Goal: Information Seeking & Learning: Check status

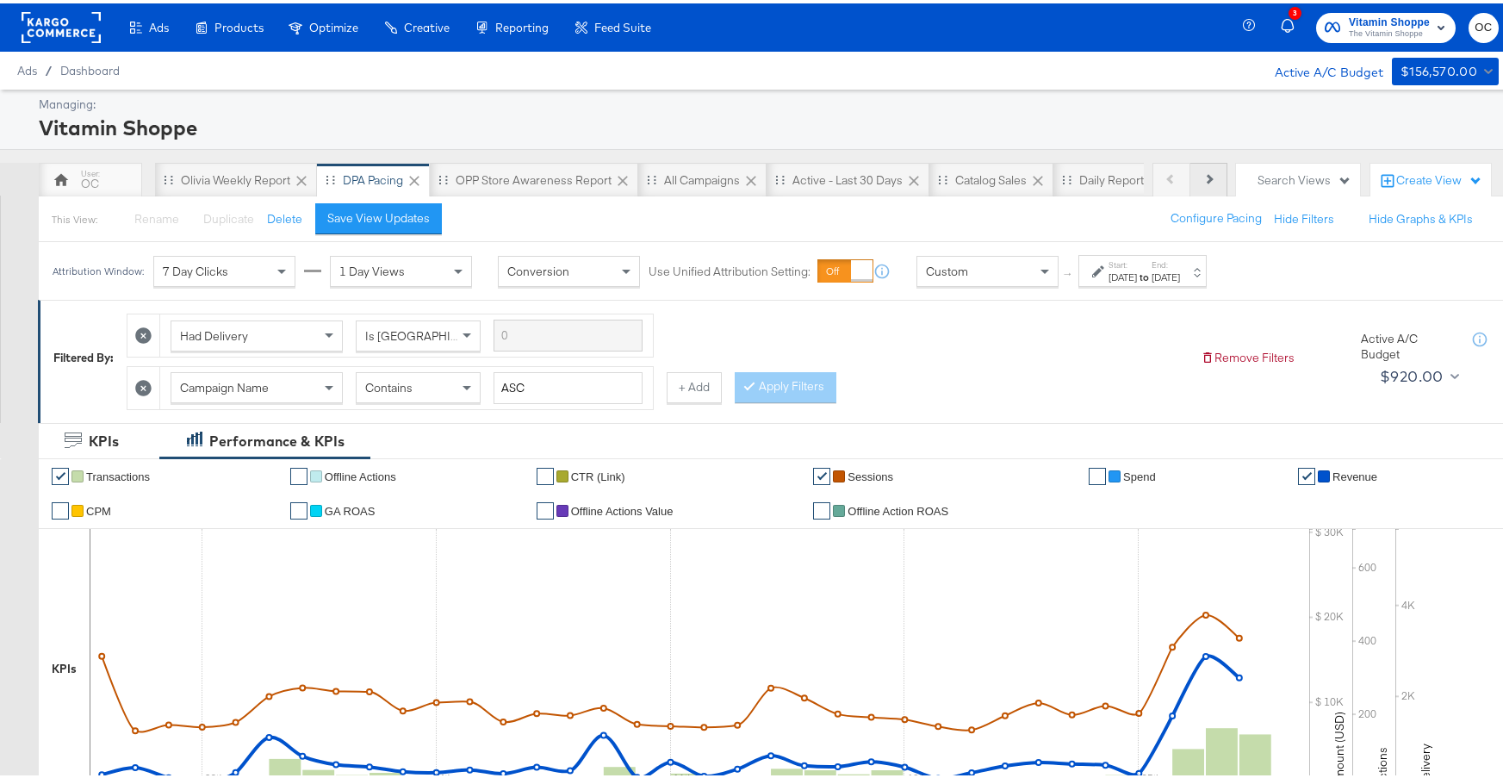
click at [1192, 182] on button "Next" at bounding box center [1209, 176] width 37 height 34
click at [999, 189] on div "Daily Report" at bounding box center [1026, 176] width 117 height 34
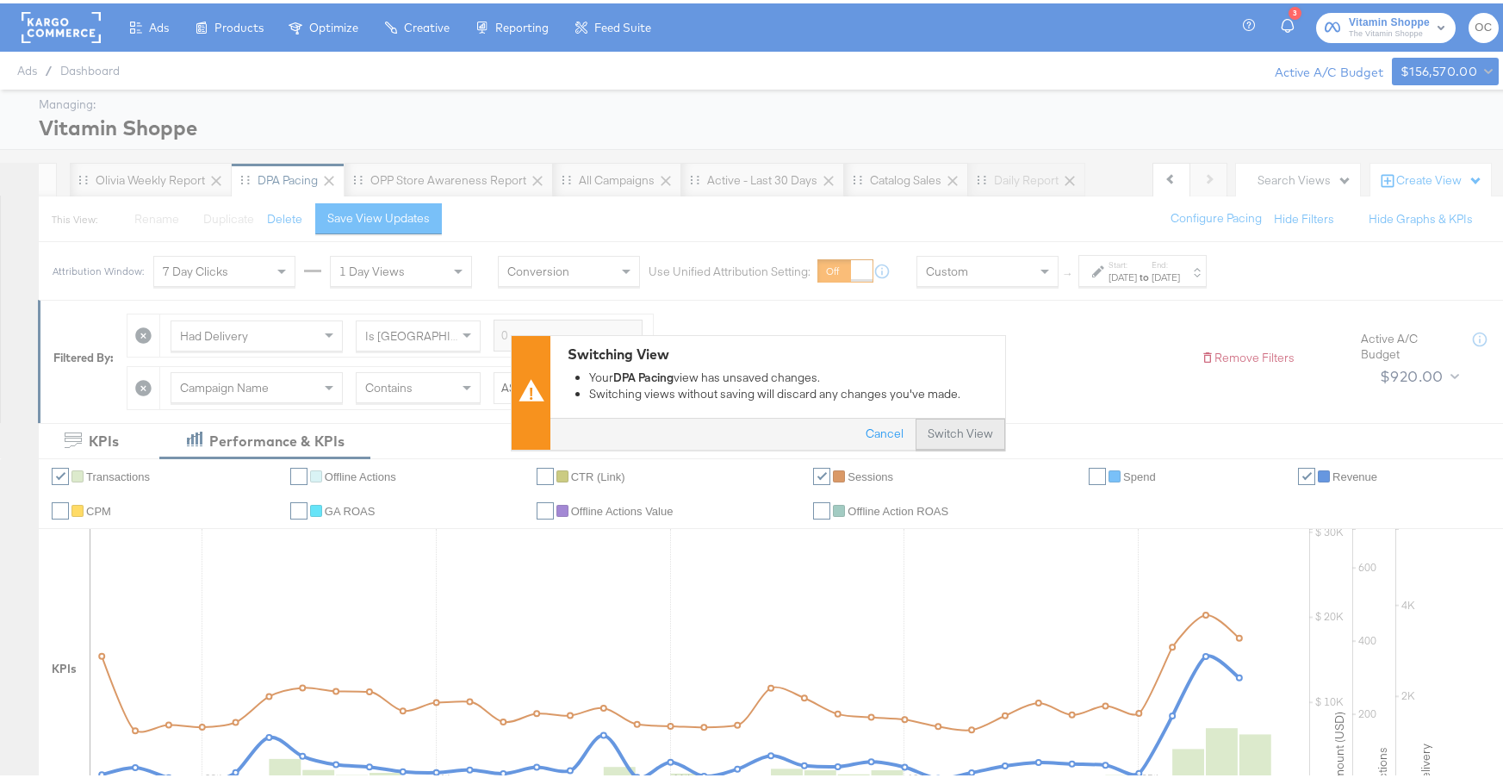
click at [930, 426] on button "Switch View" at bounding box center [961, 430] width 90 height 31
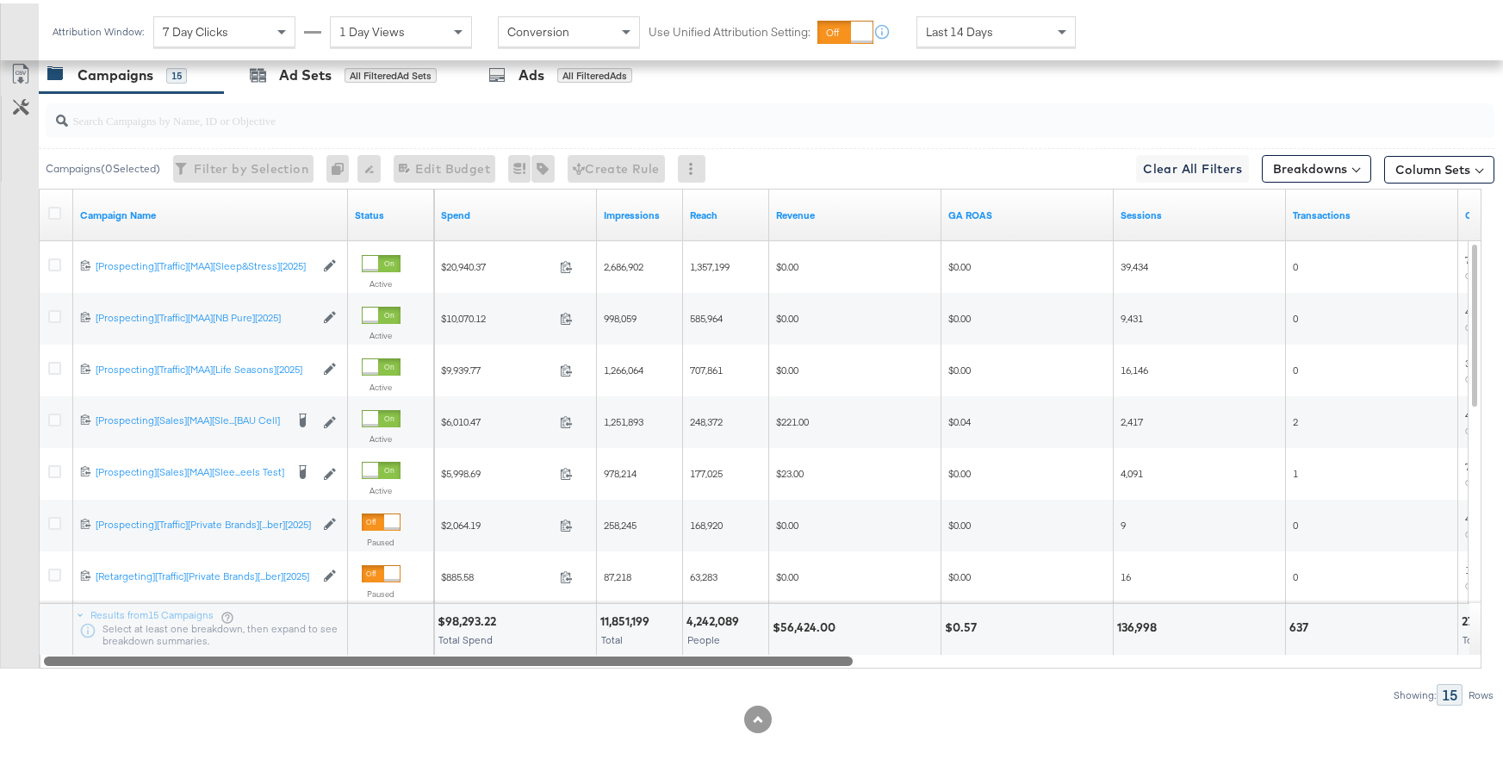
scroll to position [875, 0]
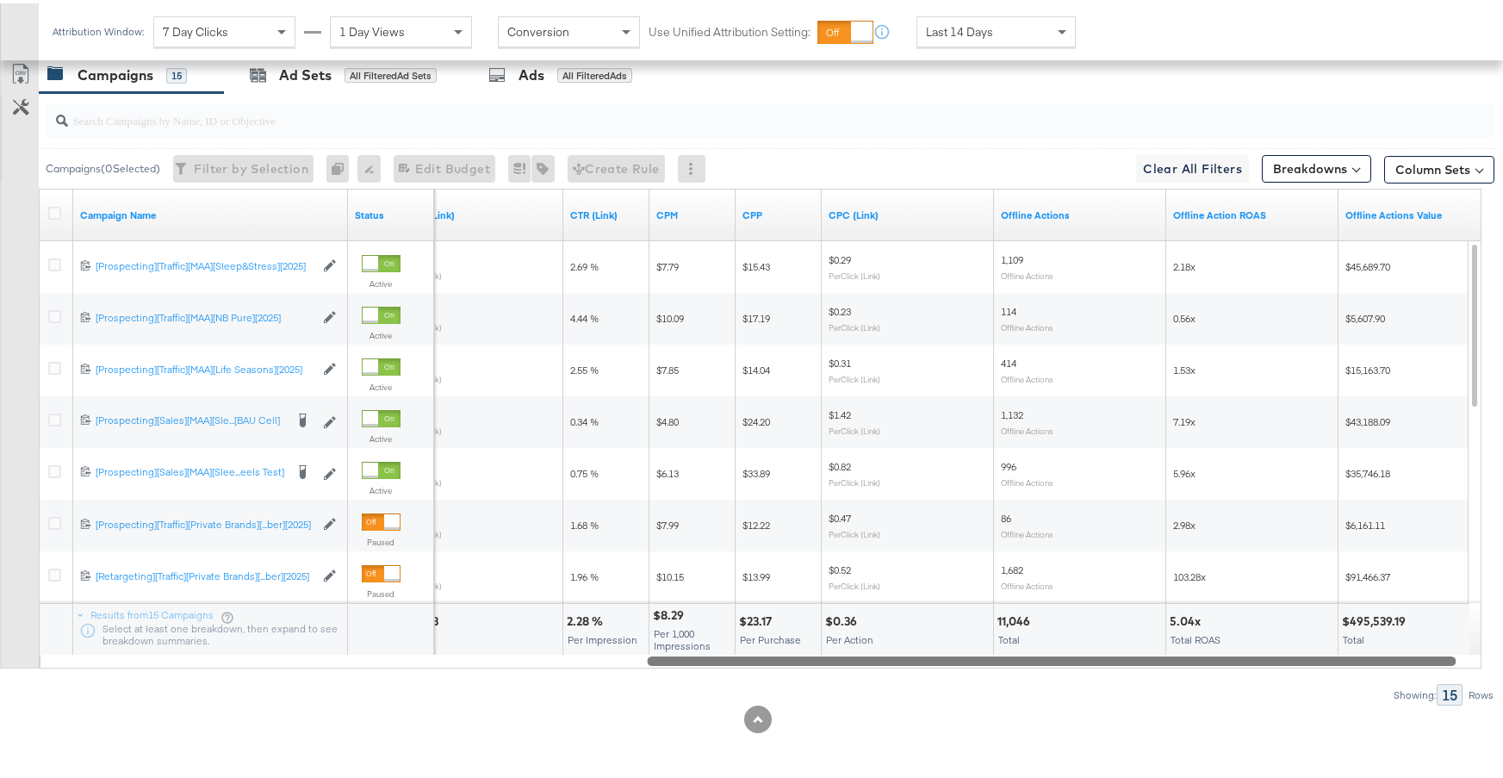
drag, startPoint x: 679, startPoint y: 656, endPoint x: 1105, endPoint y: 643, distance: 425.8
click at [1105, 643] on div "Campaign Name Status Clicks (Link) CTR (Link) CPM CPP CPC (Link) Offline Action…" at bounding box center [760, 425] width 1443 height 480
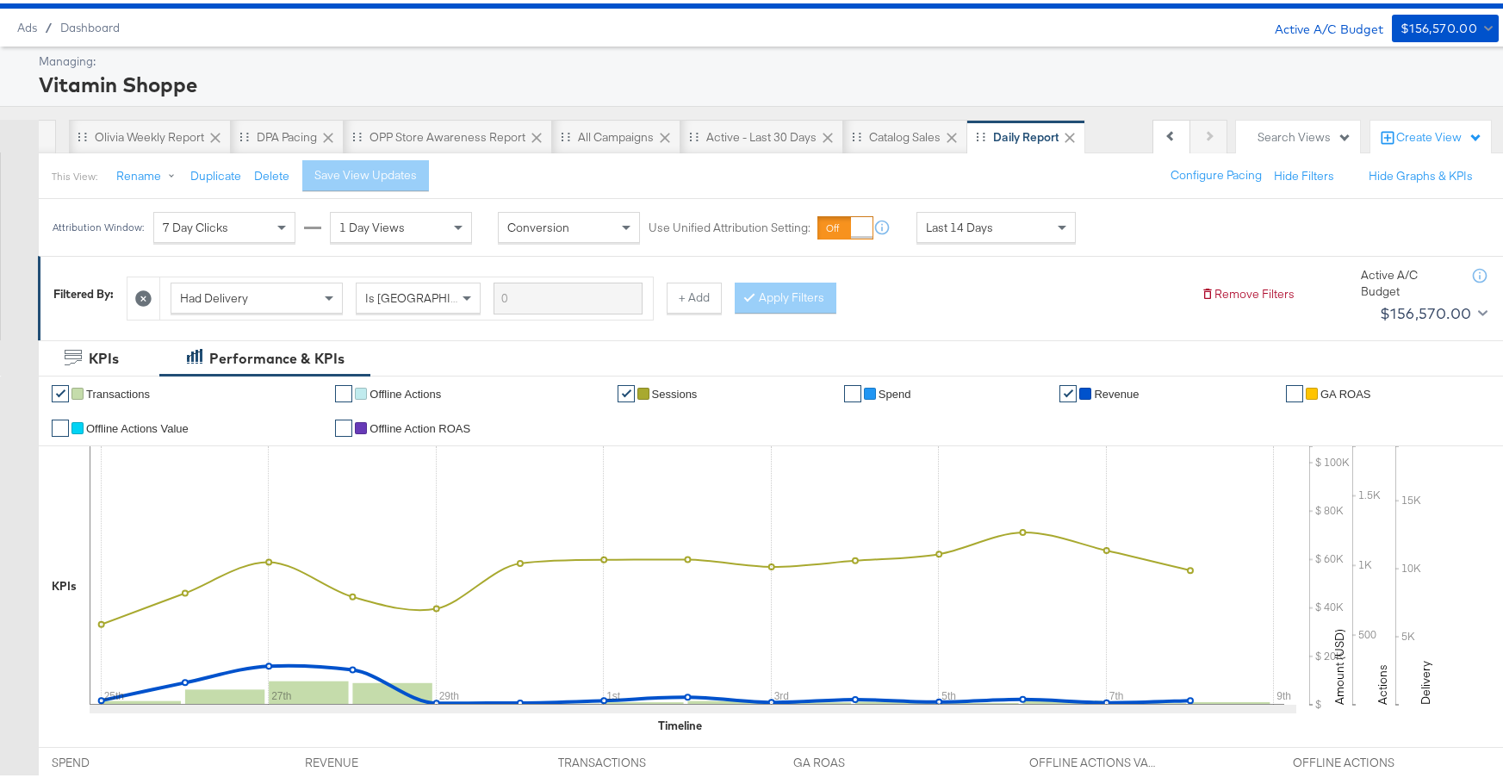
scroll to position [0, 0]
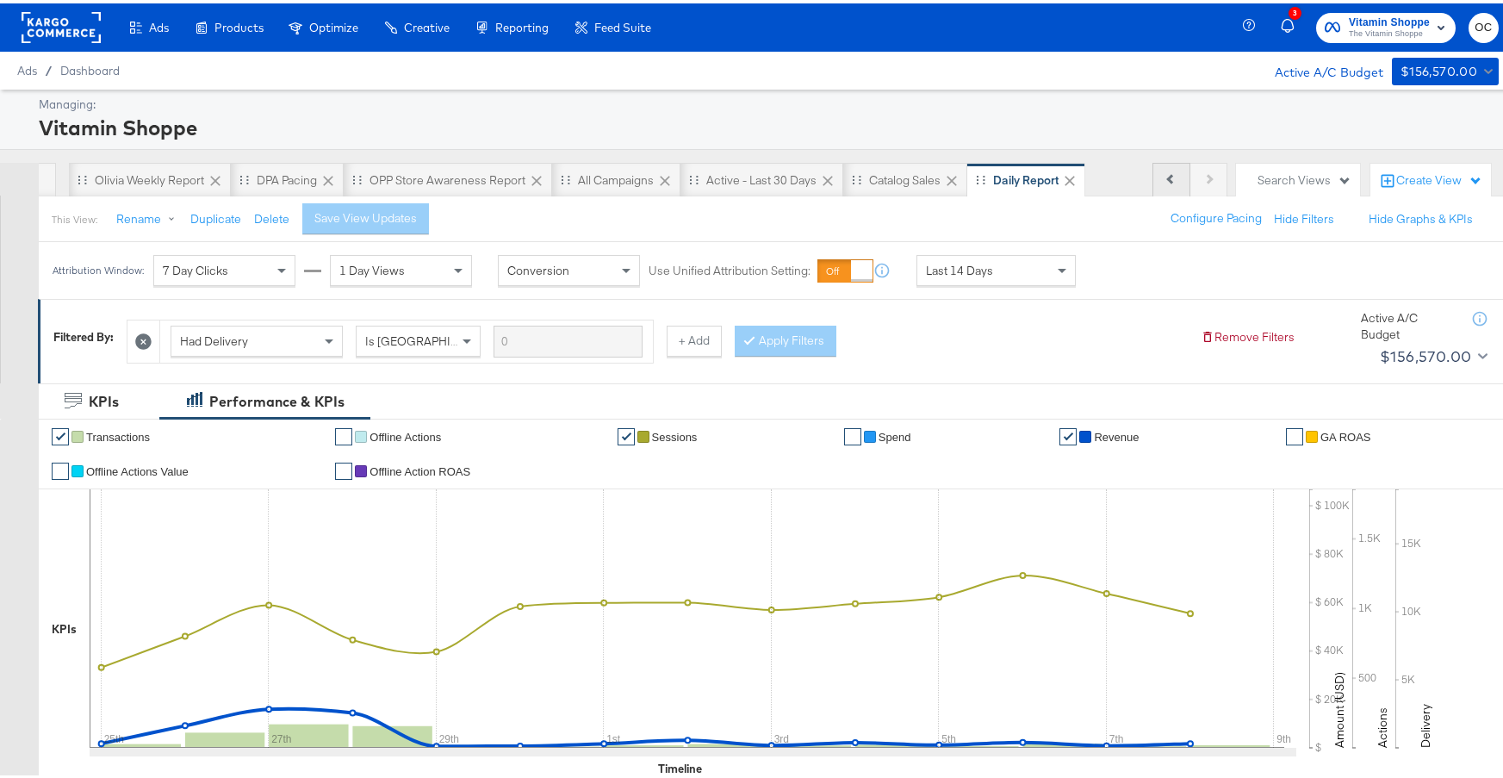
click at [1162, 181] on button "Previous" at bounding box center [1172, 176] width 38 height 34
click at [1162, 181] on div "Previous Next" at bounding box center [1190, 176] width 75 height 34
click at [131, 183] on div "OC" at bounding box center [90, 176] width 103 height 34
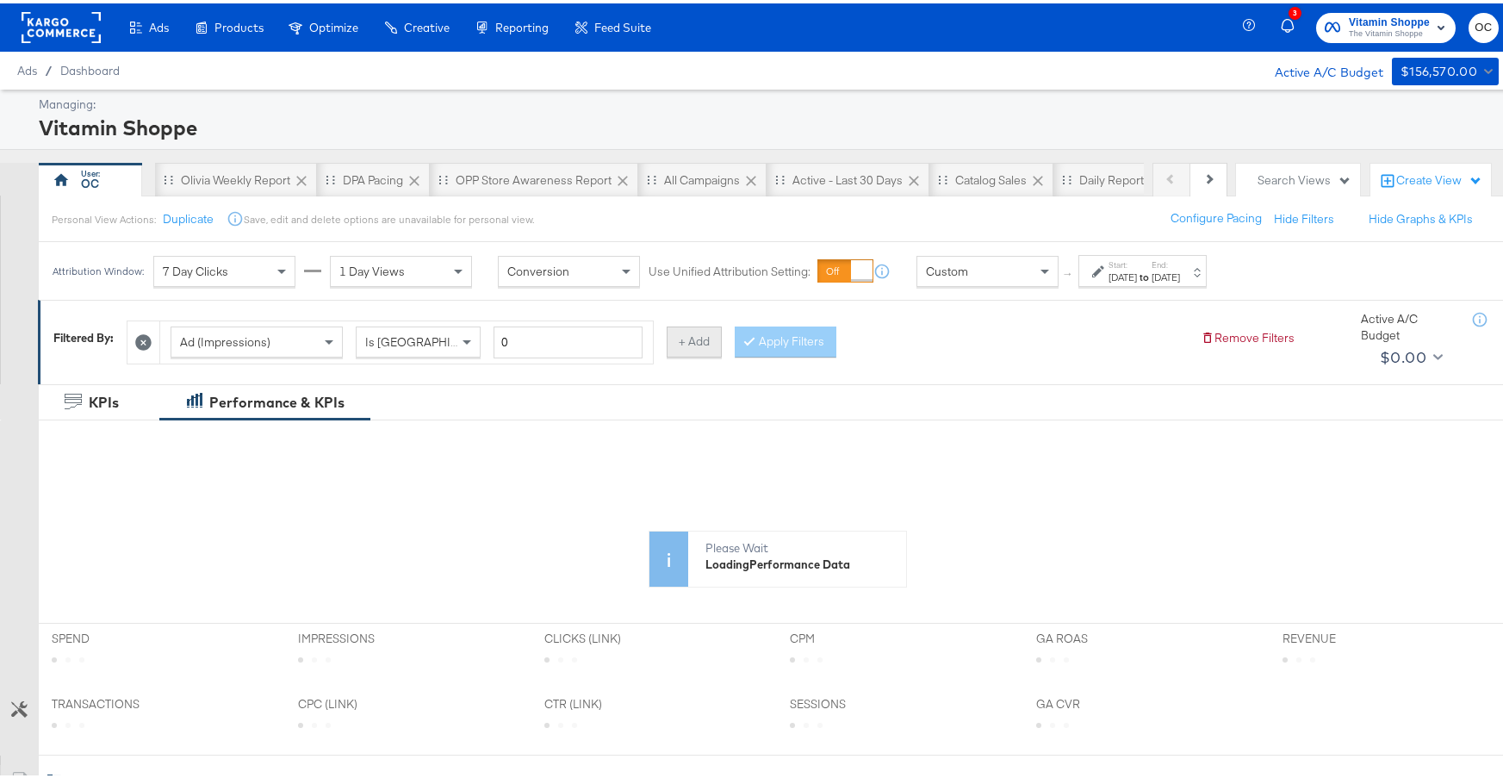
click at [687, 345] on button "+ Add" at bounding box center [694, 338] width 55 height 31
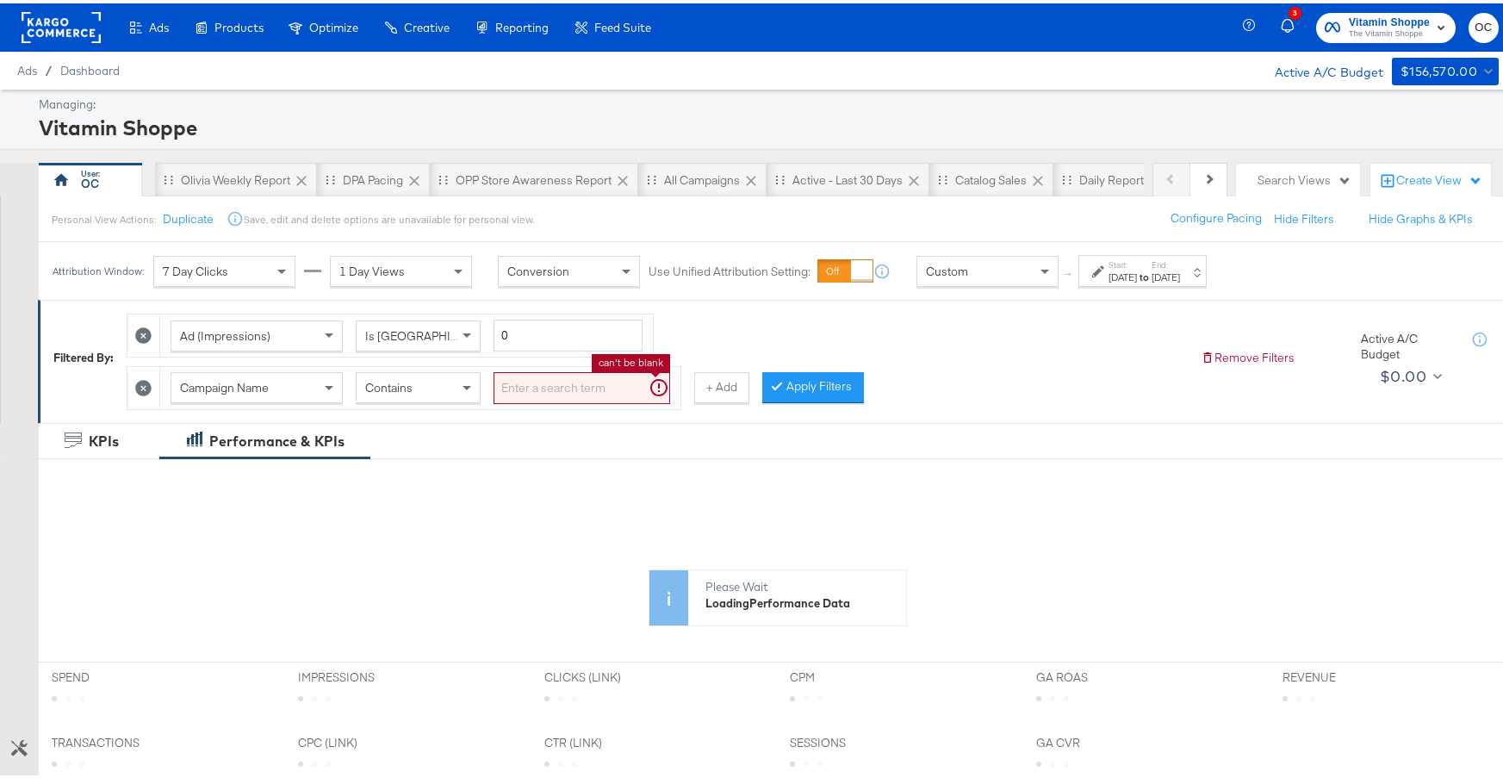
click at [555, 386] on input "search" at bounding box center [582, 385] width 177 height 32
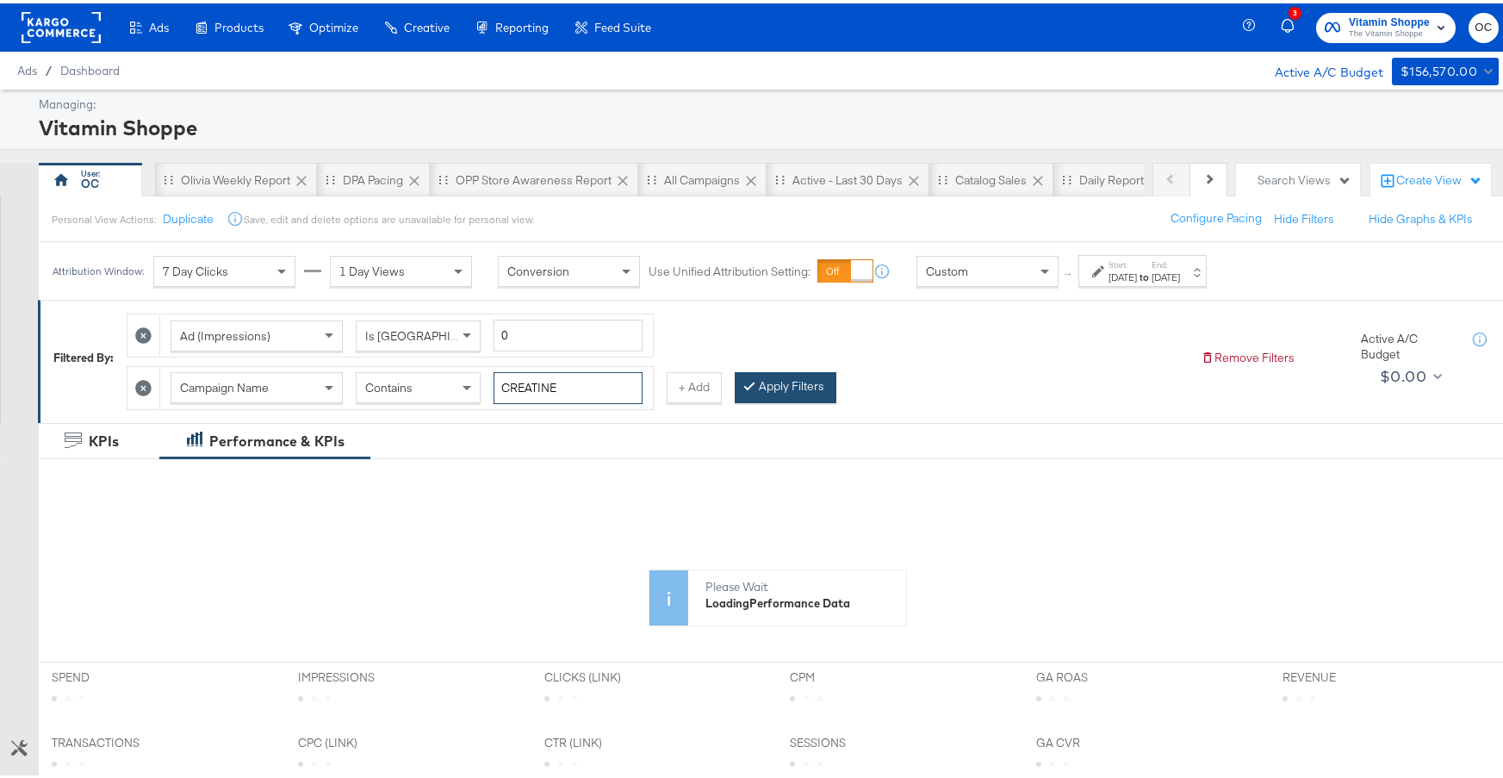
type input "CREATINE"
click at [768, 387] on button "Apply Filters" at bounding box center [786, 384] width 102 height 31
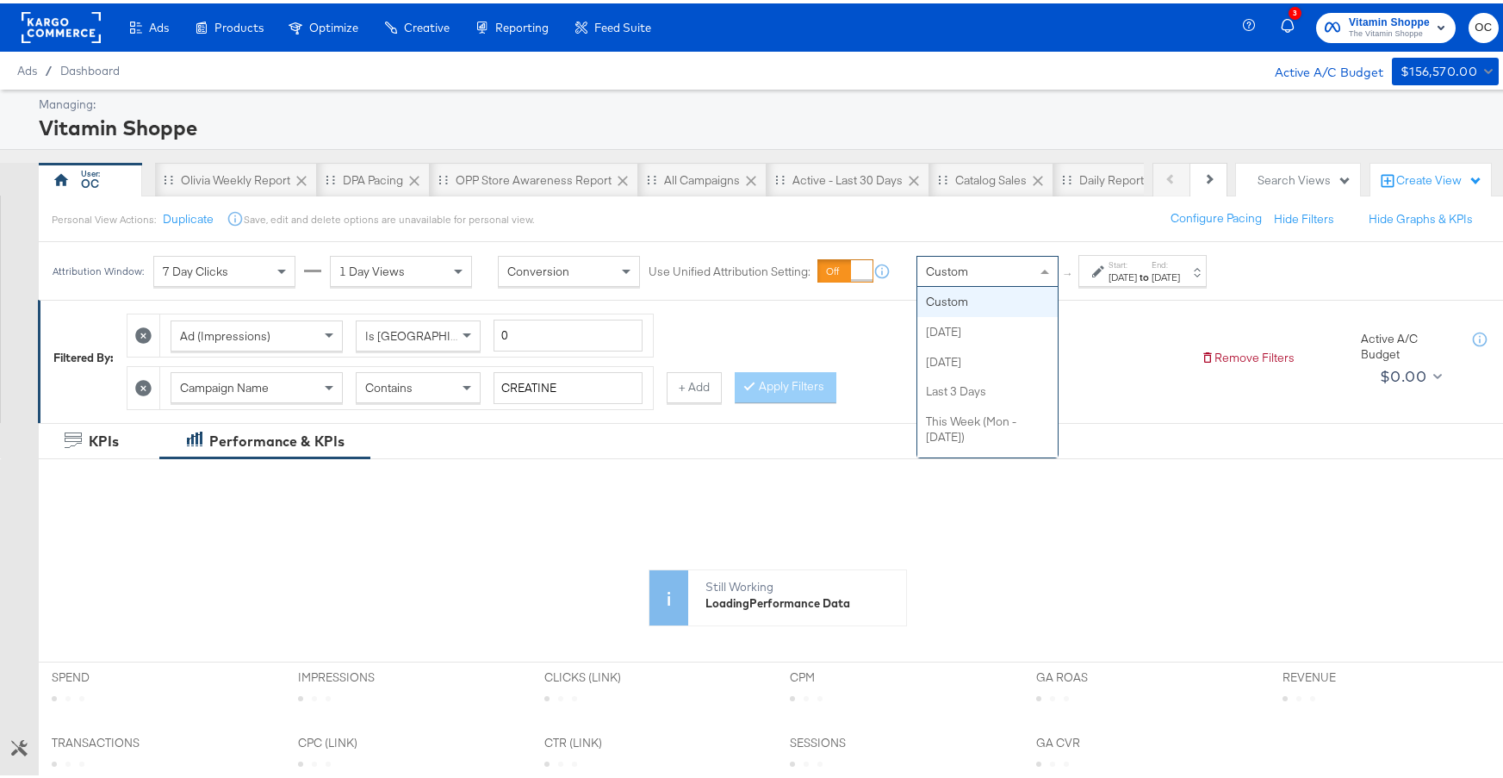
click at [985, 260] on div "Custom" at bounding box center [988, 267] width 140 height 29
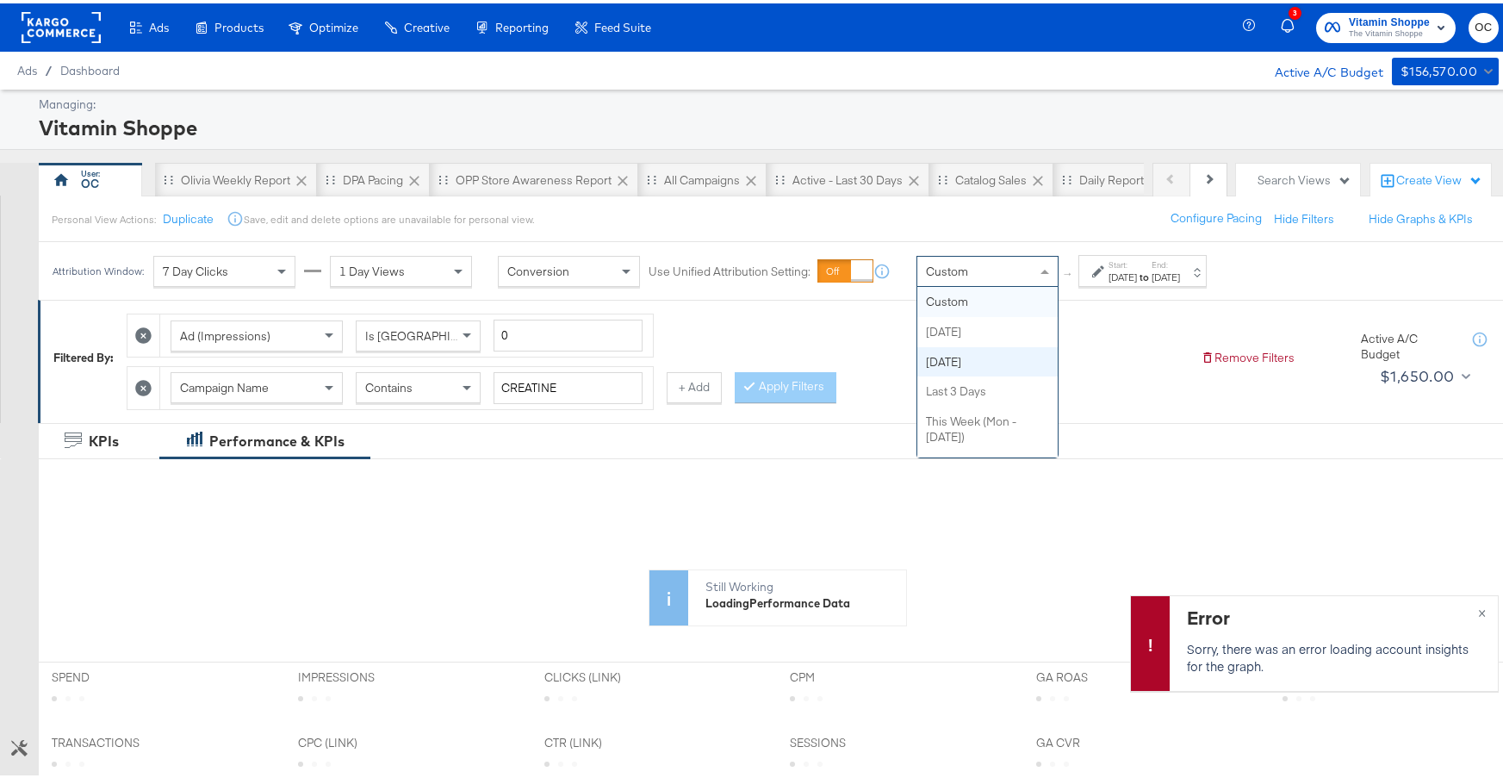
click at [980, 275] on div "Custom" at bounding box center [988, 267] width 140 height 29
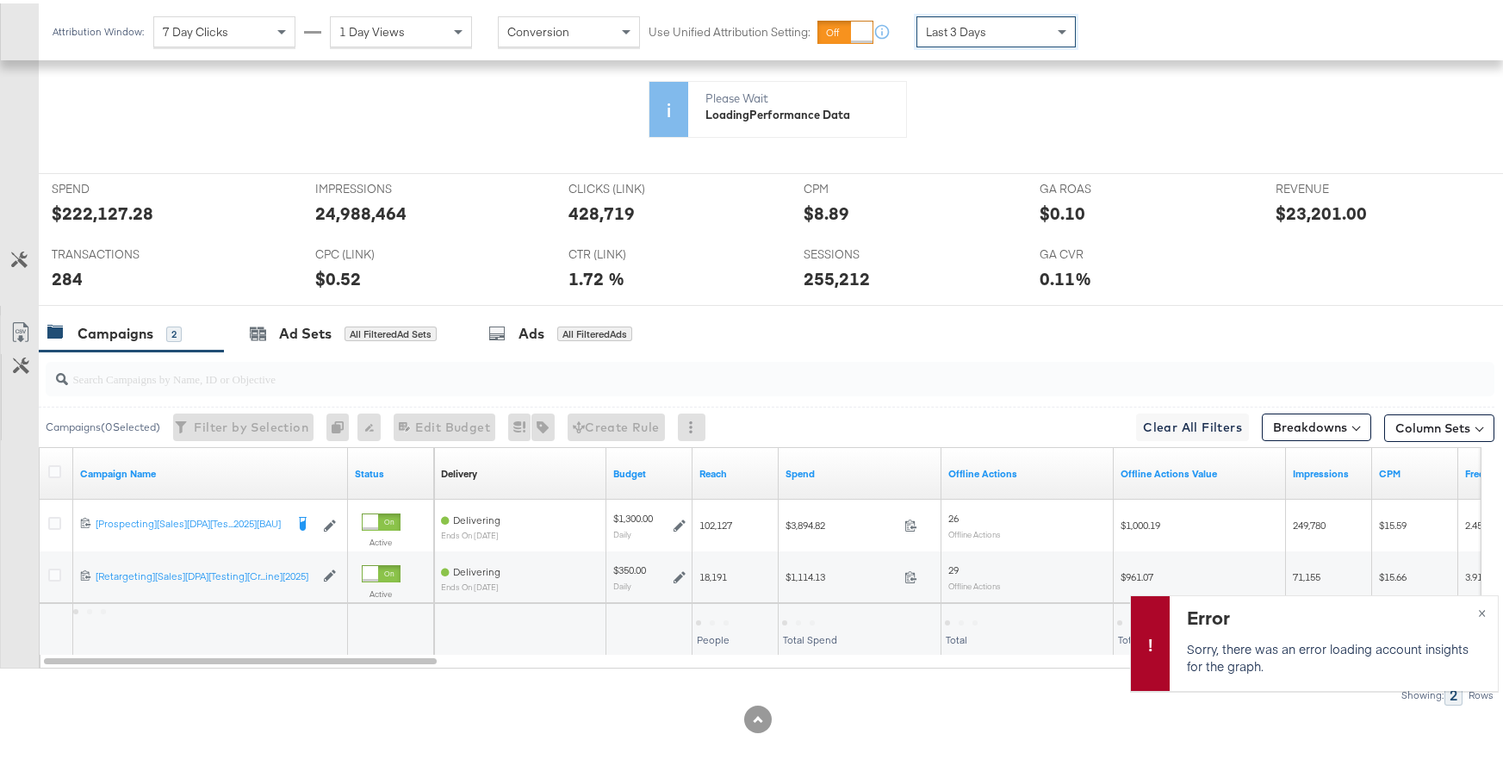
scroll to position [656, 0]
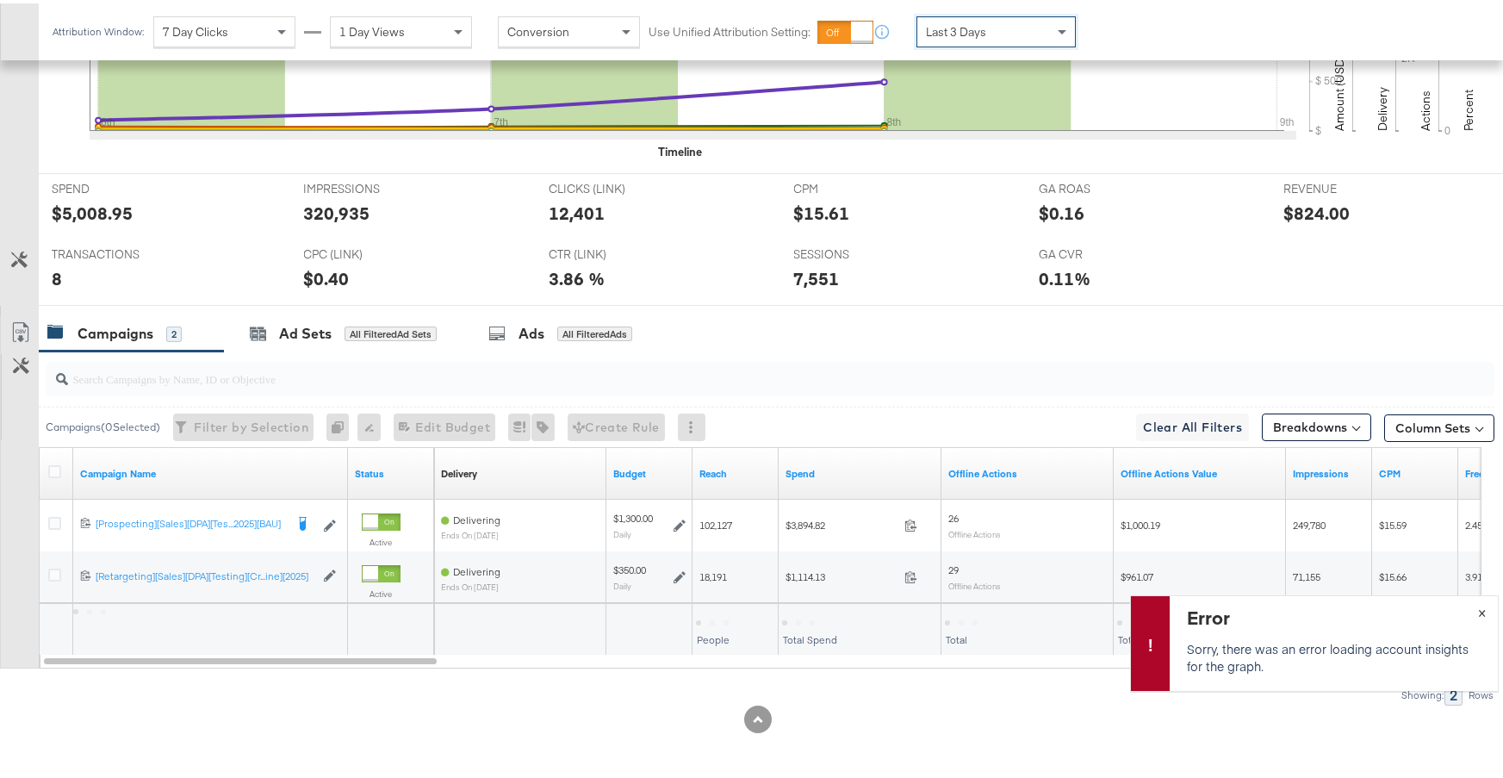
click at [1474, 610] on button "×" at bounding box center [1482, 608] width 32 height 31
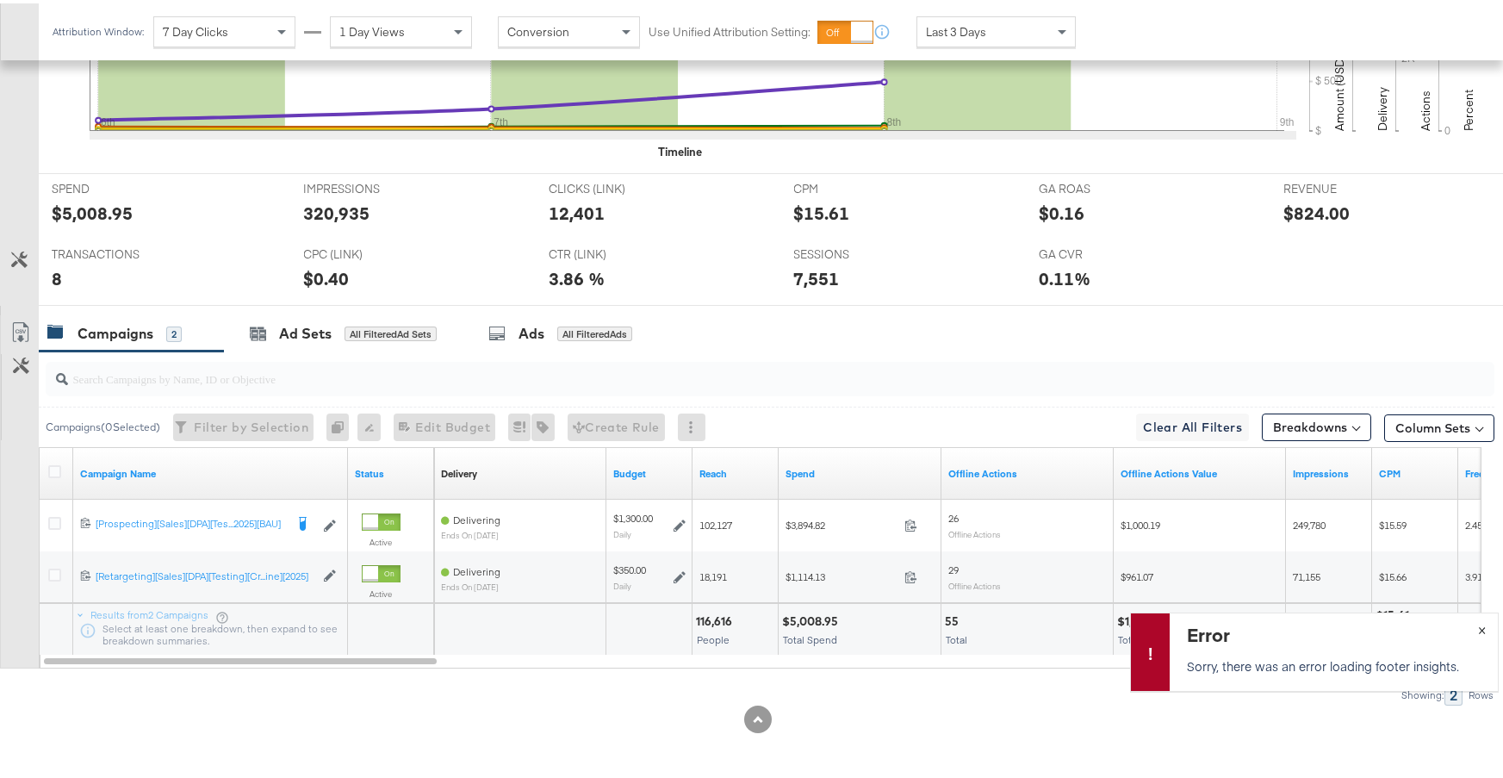
click at [1466, 627] on button "×" at bounding box center [1482, 625] width 32 height 31
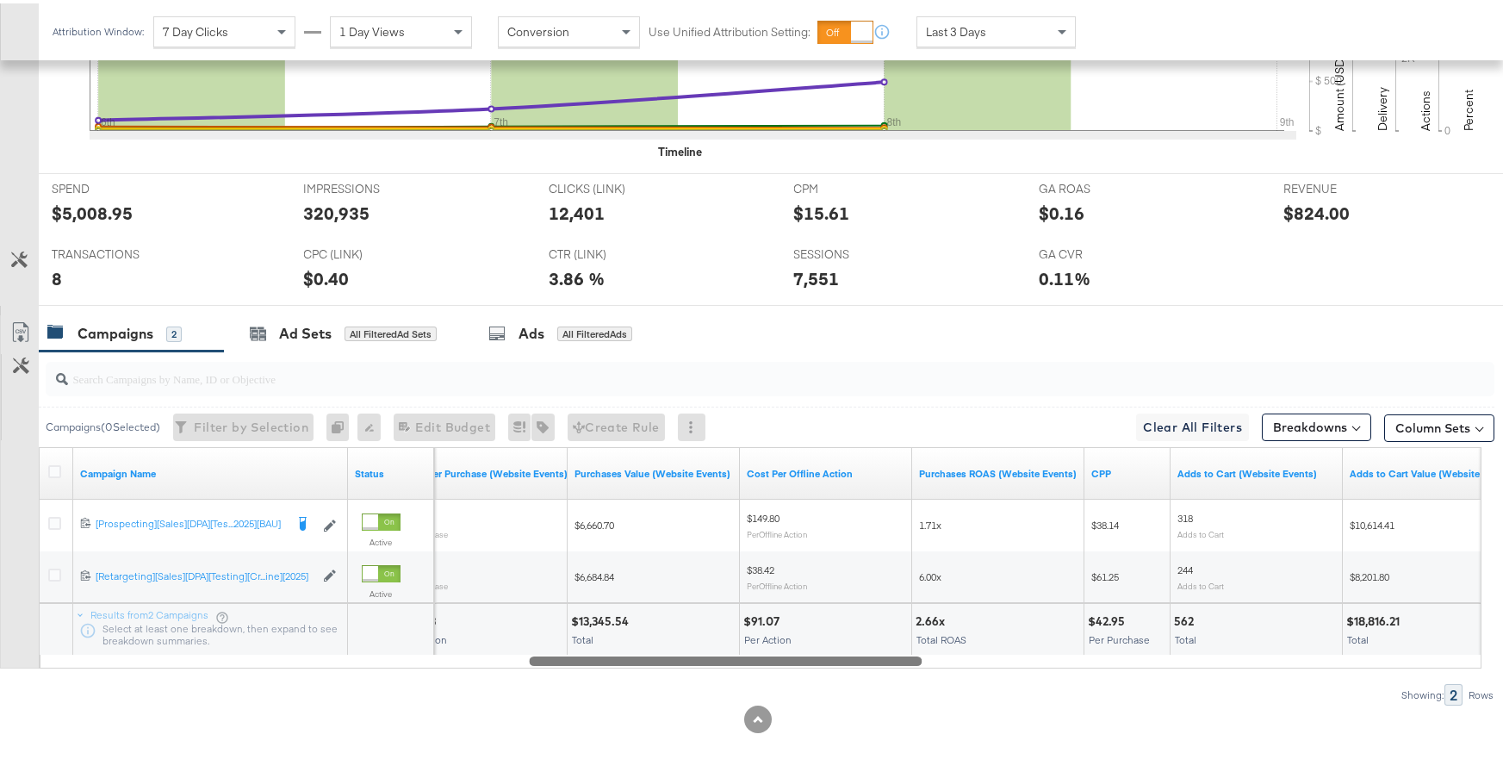
drag, startPoint x: 429, startPoint y: 659, endPoint x: 1259, endPoint y: 109, distance: 995.2
click at [915, 640] on div "Campaign Name Status Cost Per Purchase (Website Events) Purchases Value (Websit…" at bounding box center [760, 554] width 1443 height 221
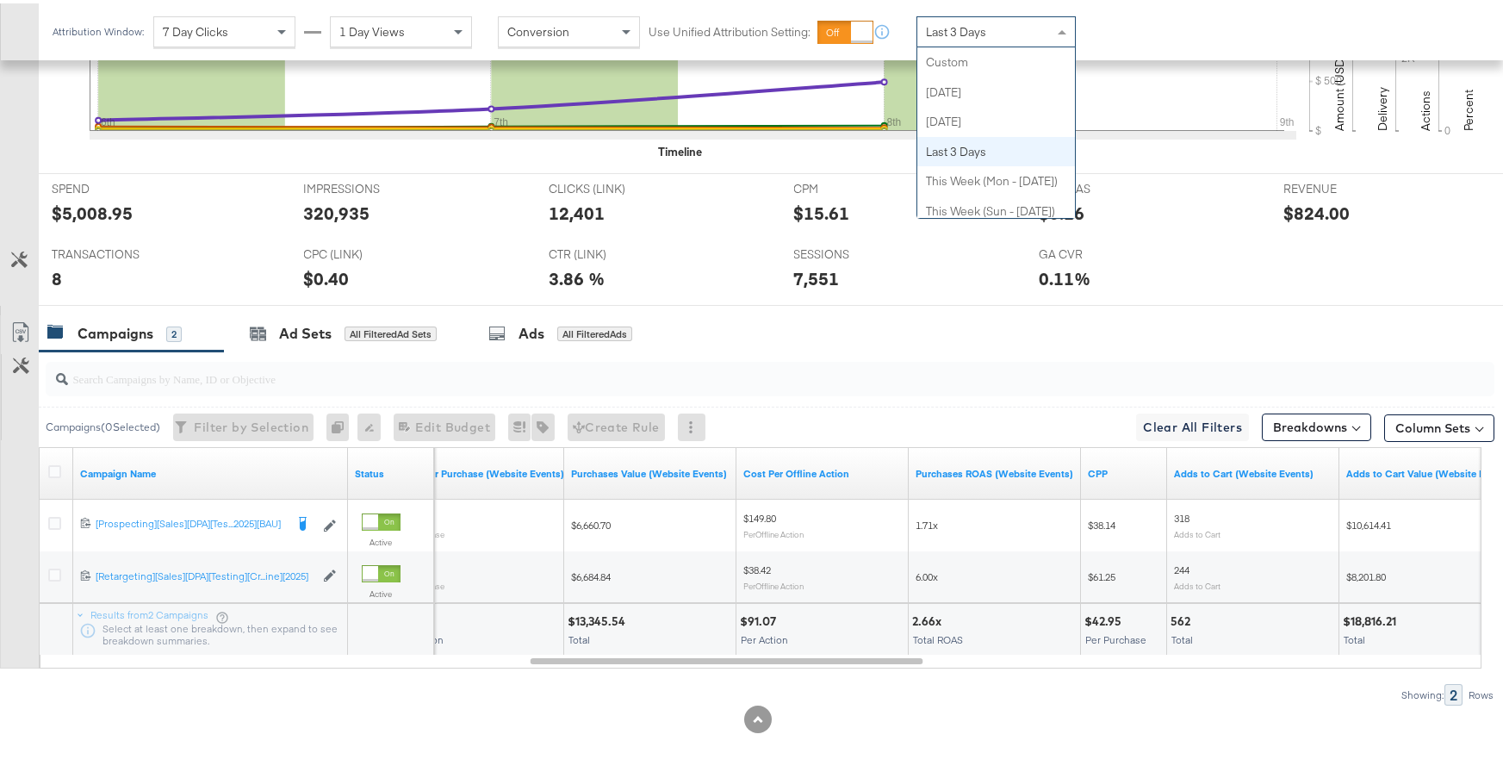
click at [1015, 19] on div "Last 3 Days" at bounding box center [997, 28] width 158 height 29
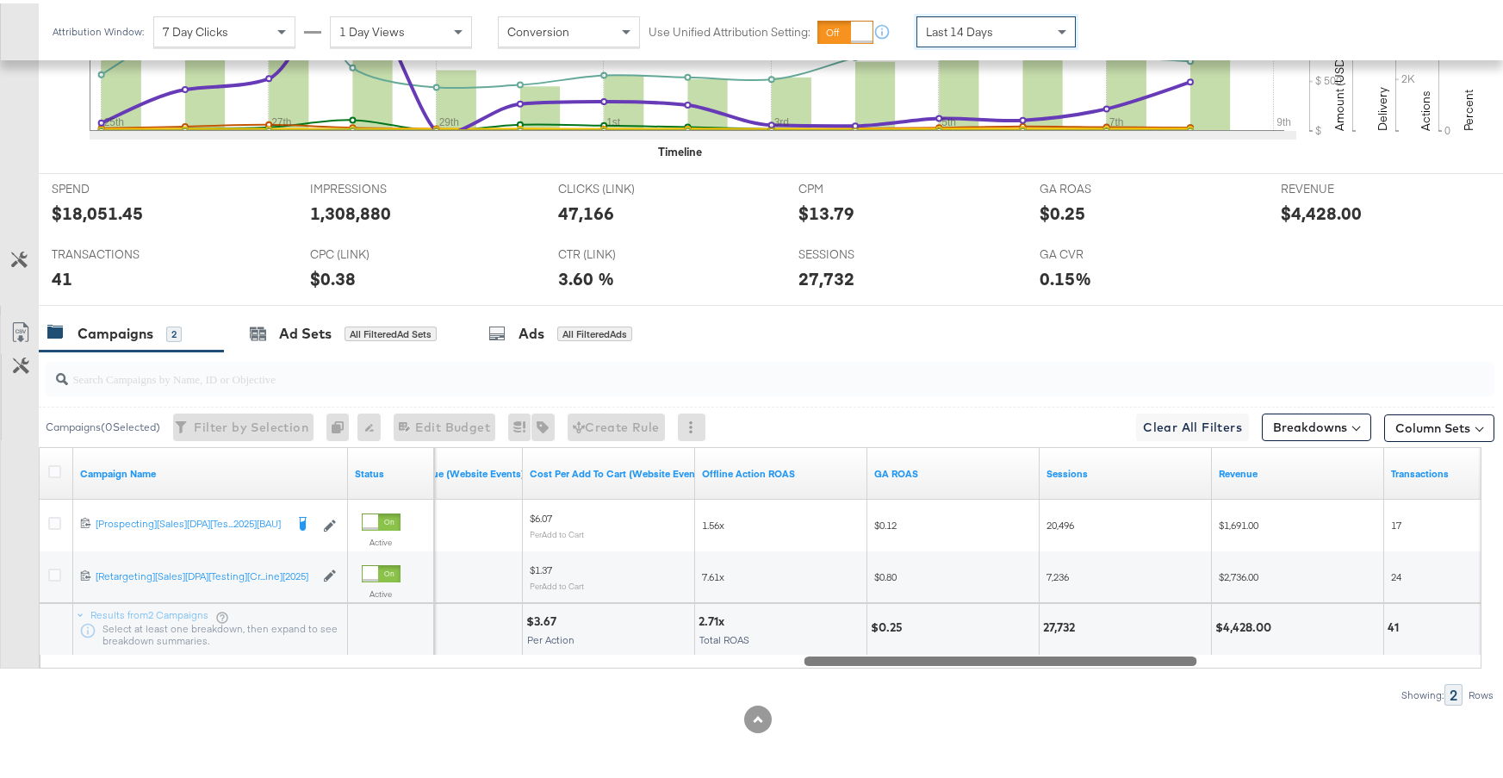
drag, startPoint x: 895, startPoint y: 661, endPoint x: 1037, endPoint y: 650, distance: 142.6
click at [1037, 650] on div "Campaign Name Status Adds to Cart Value (Website Events) Cost Per Add To Cart (…" at bounding box center [760, 554] width 1443 height 221
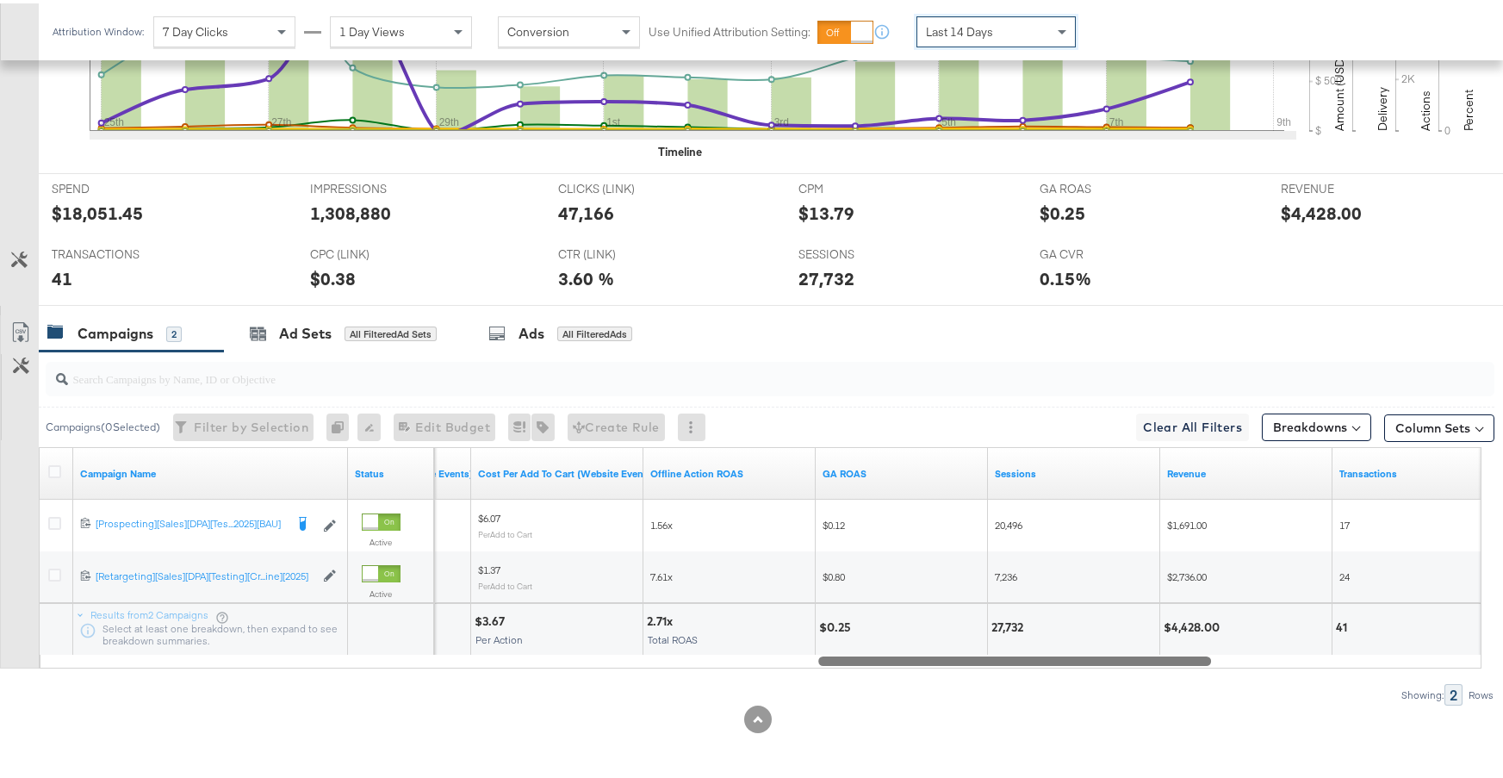
drag, startPoint x: 1178, startPoint y: 660, endPoint x: 1192, endPoint y: 659, distance: 13.8
click at [1192, 659] on div at bounding box center [1014, 657] width 393 height 15
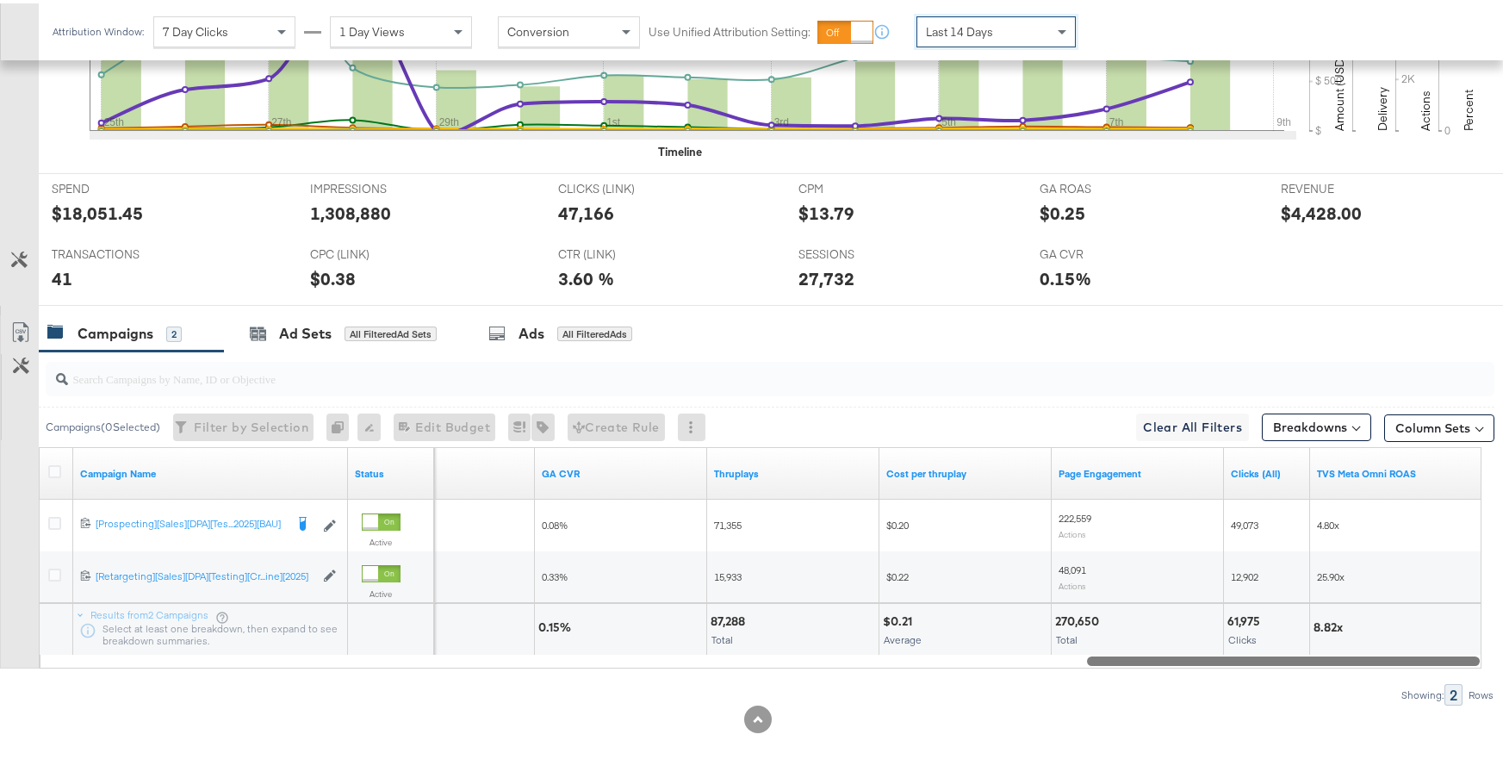
drag, startPoint x: 1156, startPoint y: 656, endPoint x: 1498, endPoint y: 670, distance: 342.3
click at [1498, 670] on div "KPIs Performance & KPIs Customize KPIs ✔ Clicks (Link) ✔ Transactions ✔ CTR (Li…" at bounding box center [758, 270] width 1516 height 1015
click at [1442, 434] on button "Column Sets" at bounding box center [1440, 425] width 110 height 28
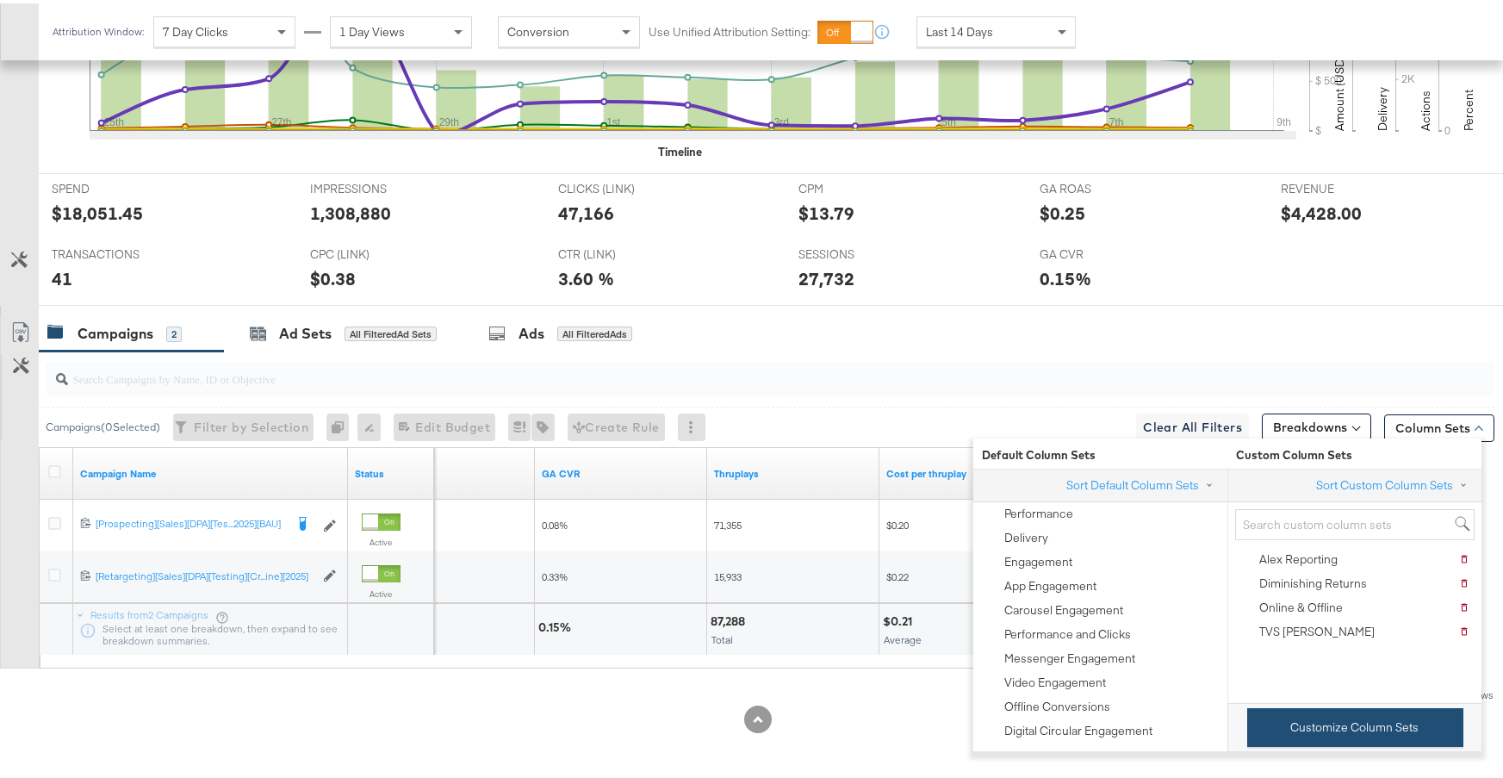
click at [1386, 725] on button "Customize Column Sets" at bounding box center [1356, 724] width 216 height 39
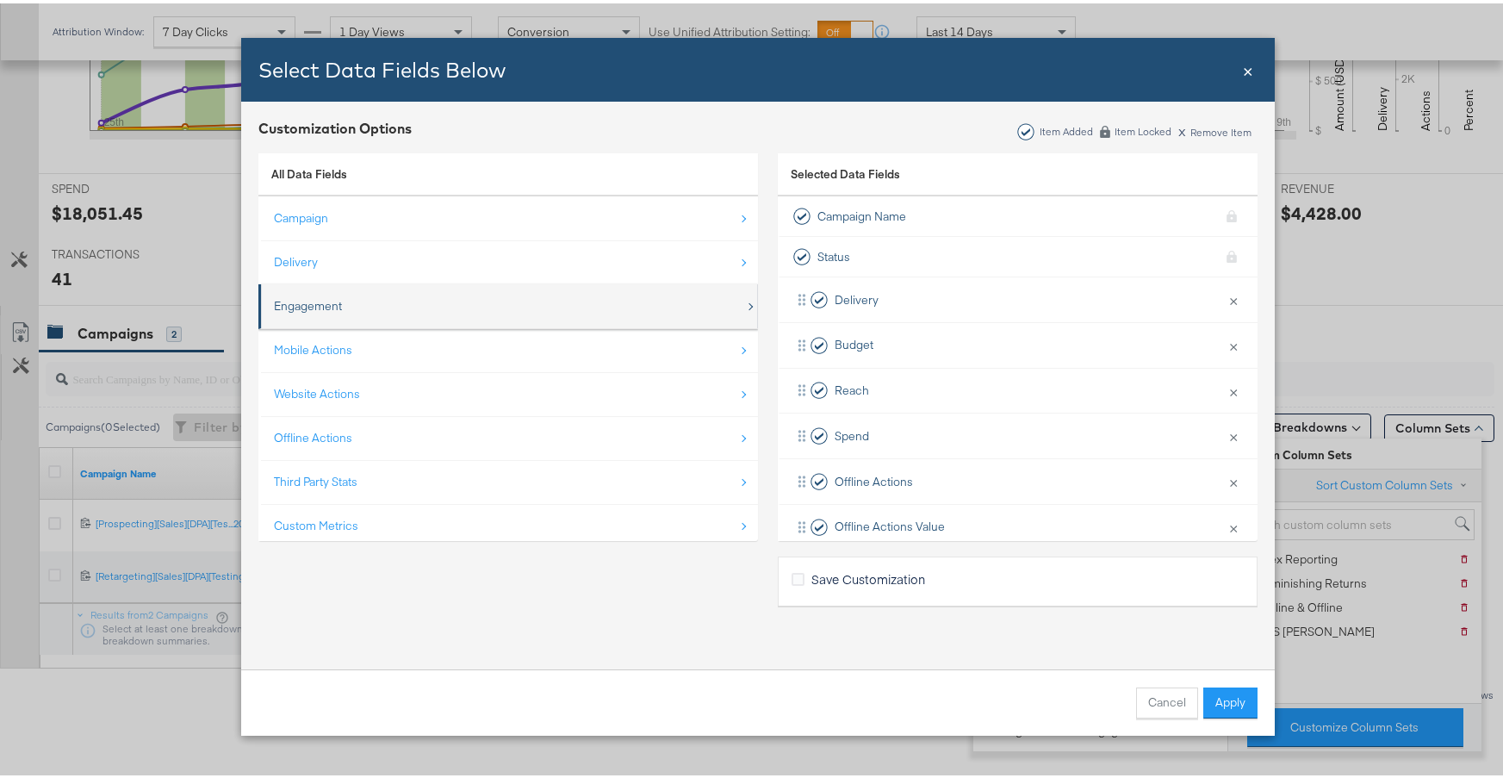
click at [535, 296] on div "Engagement" at bounding box center [509, 302] width 471 height 35
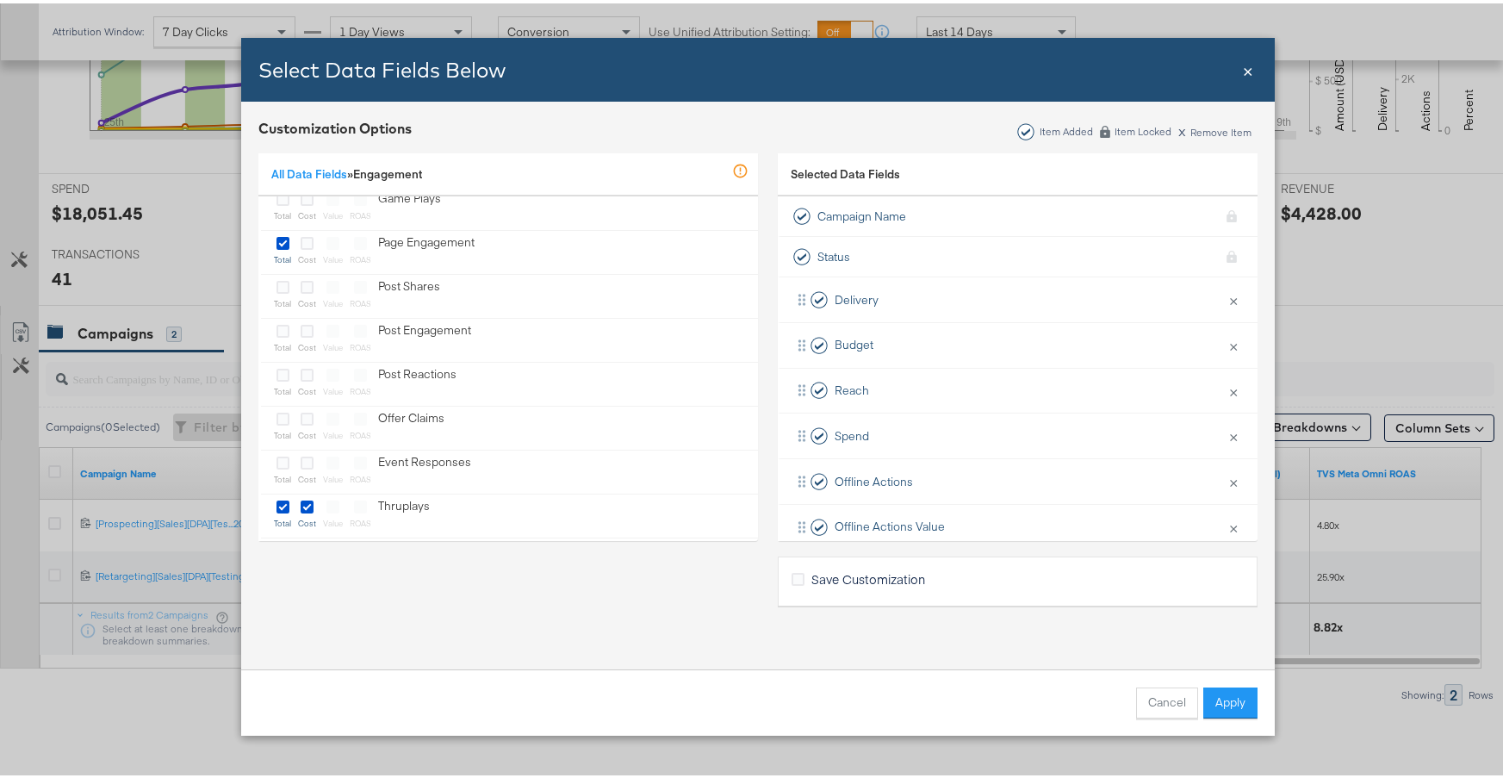
scroll to position [495, 0]
click at [305, 176] on link "All Data Fields" at bounding box center [309, 171] width 76 height 16
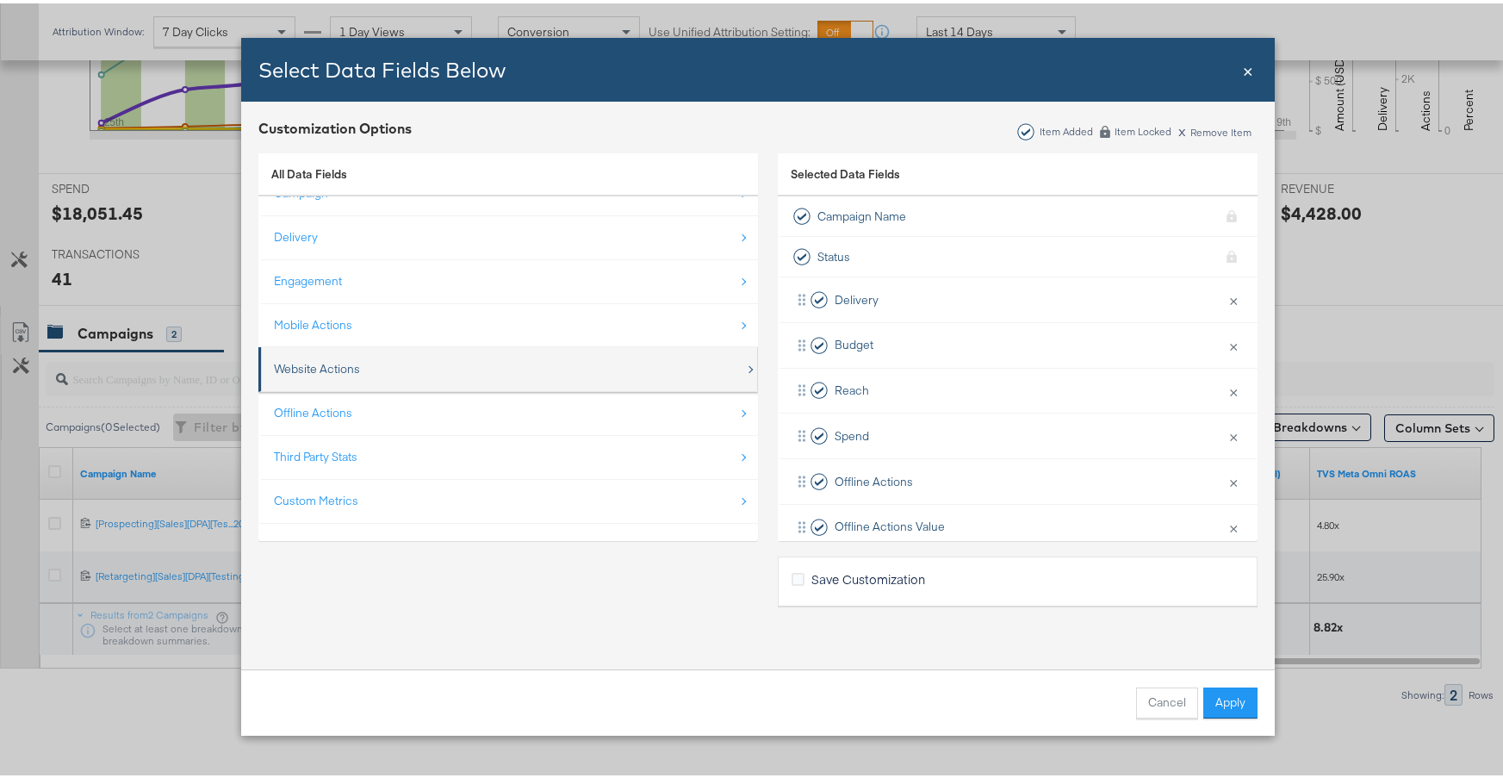
click at [455, 360] on div "Website Actions" at bounding box center [509, 365] width 471 height 35
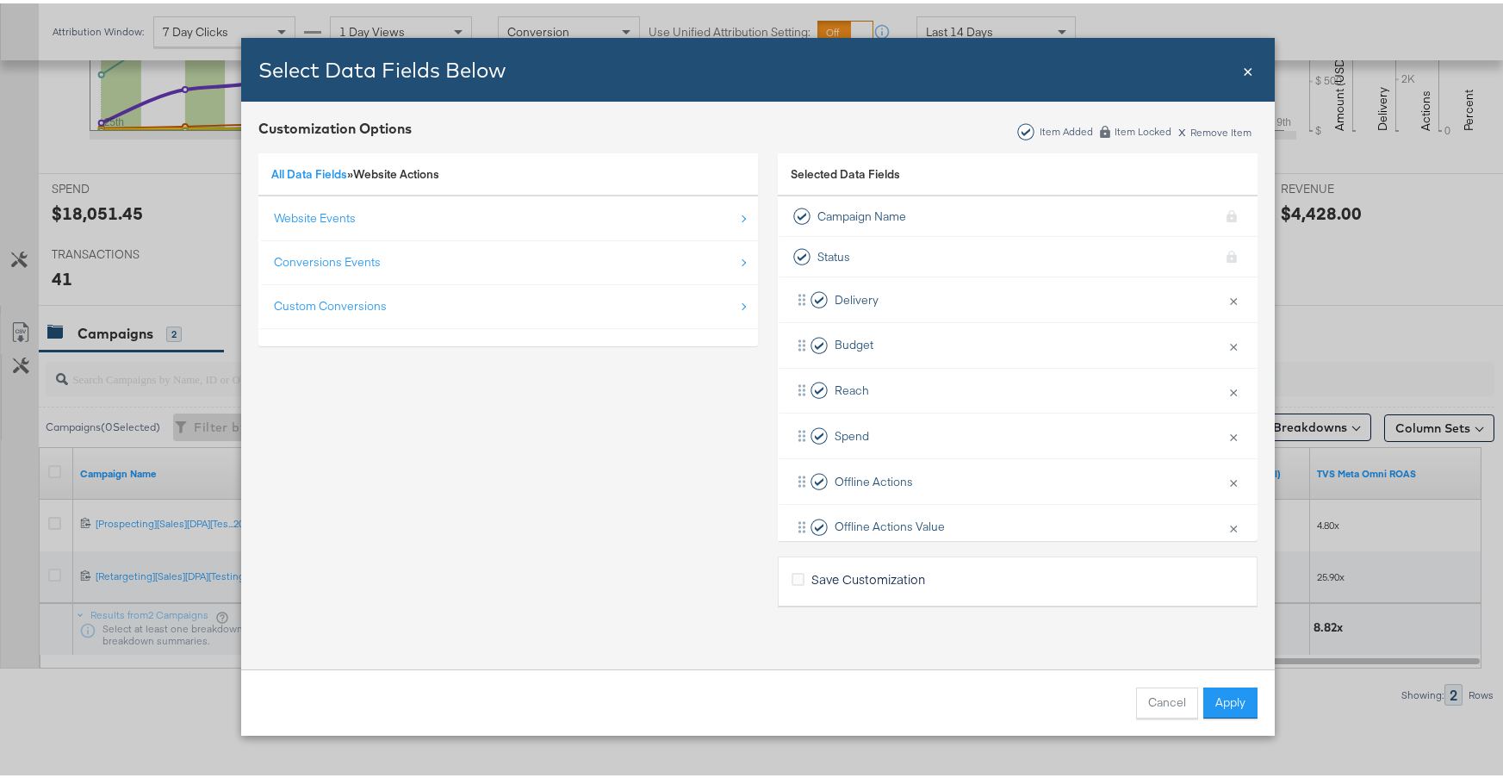
scroll to position [0, 0]
click at [308, 171] on link "All Data Fields" at bounding box center [309, 171] width 76 height 16
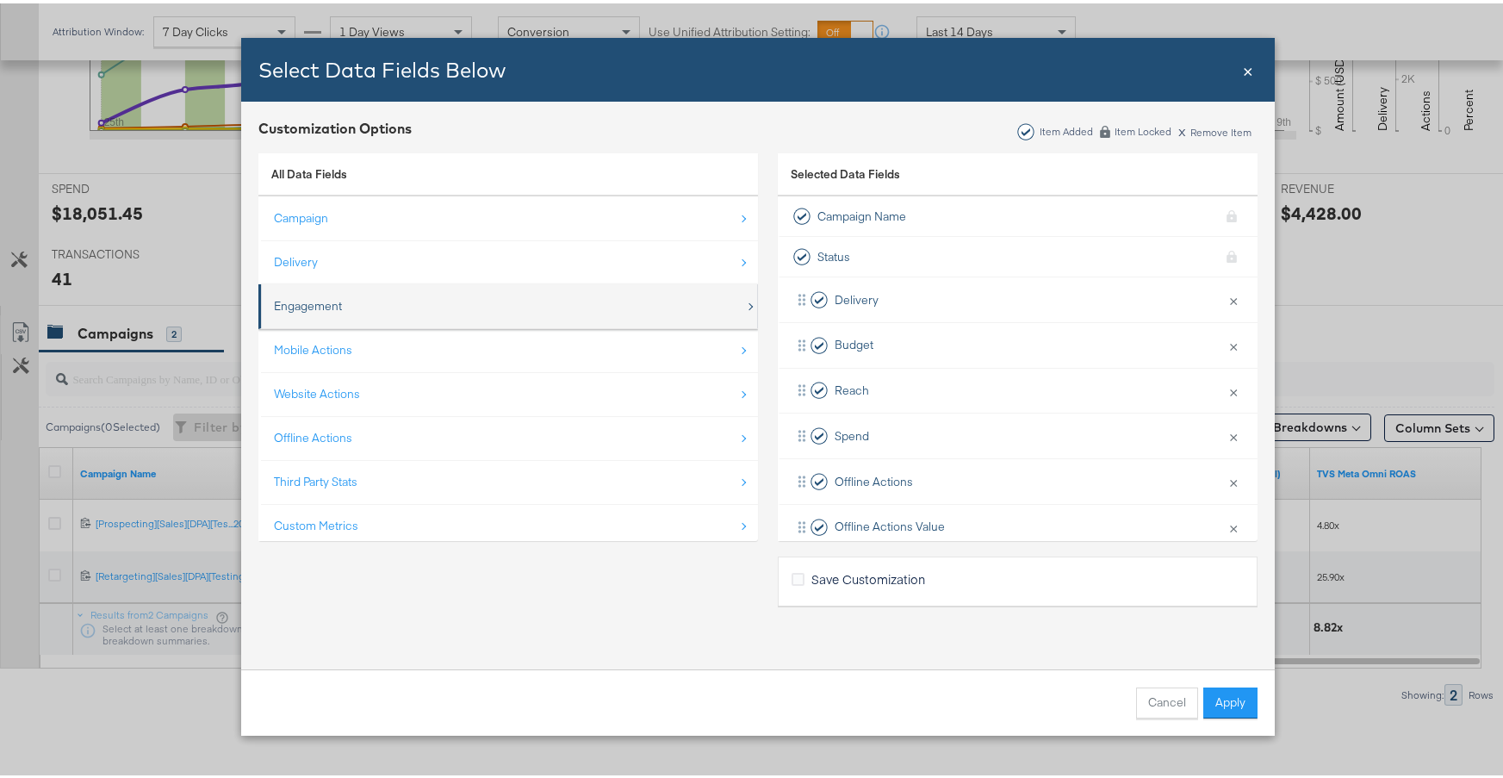
scroll to position [476, 0]
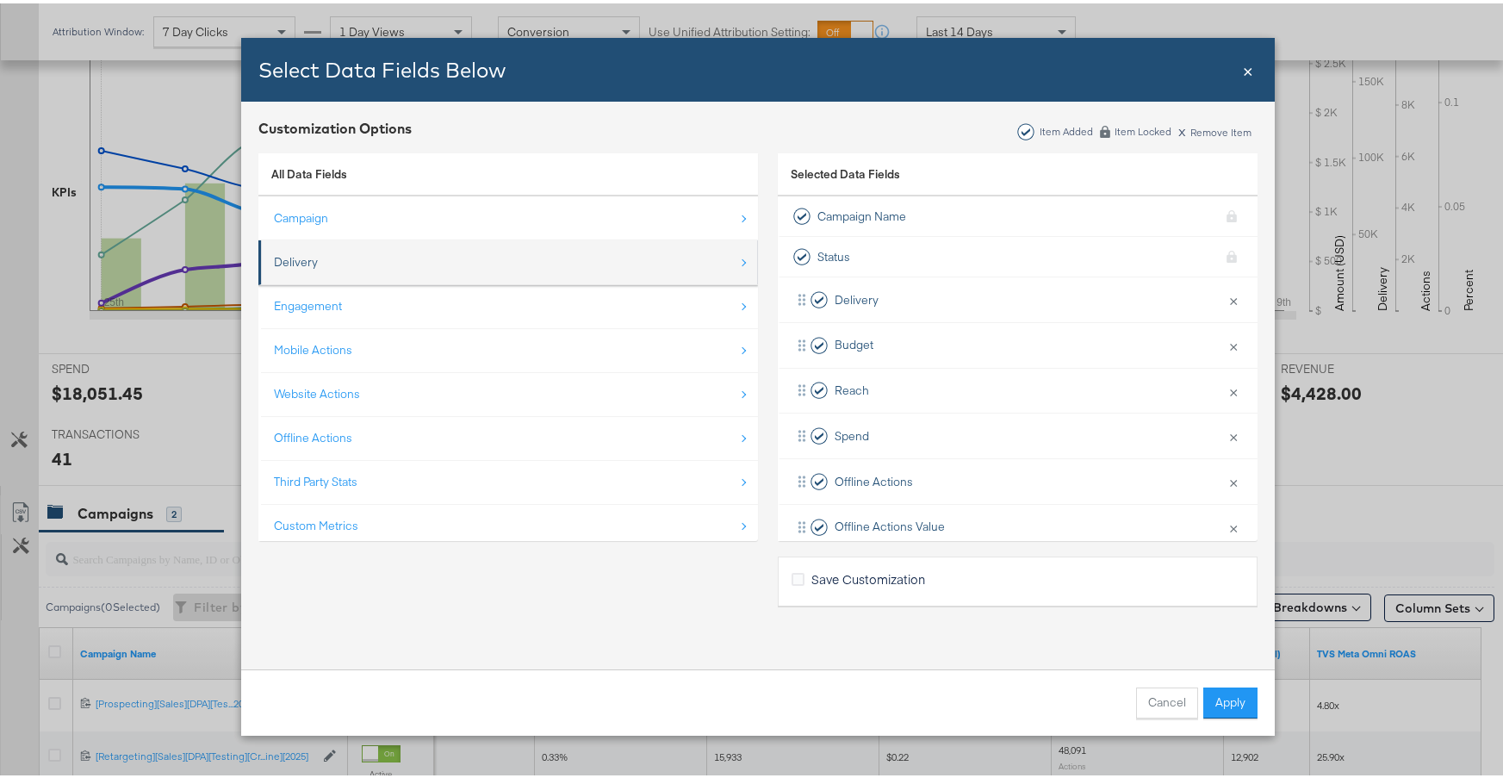
click at [501, 279] on li "Delivery" at bounding box center [508, 259] width 500 height 45
click at [422, 269] on div "Delivery" at bounding box center [509, 258] width 471 height 35
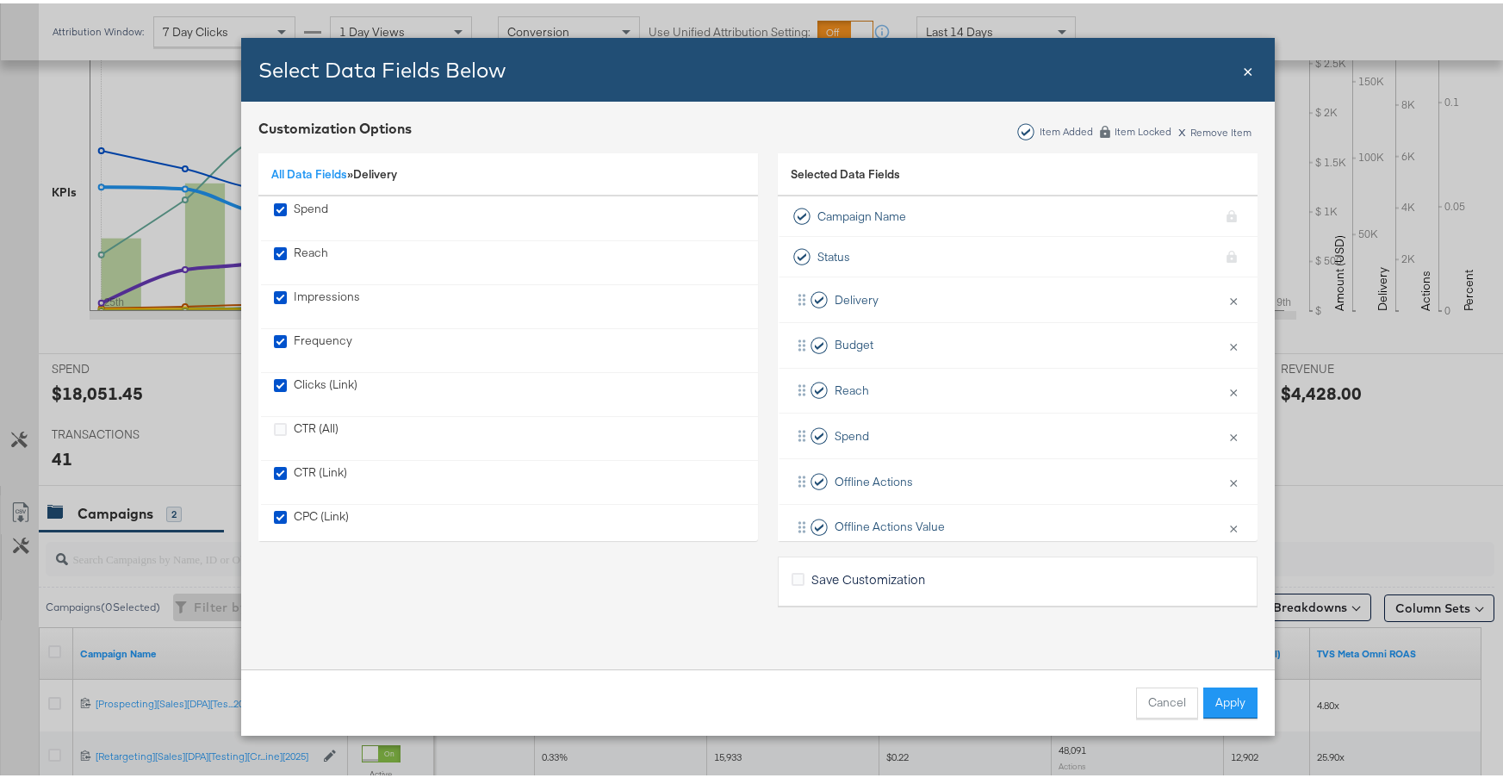
click at [1243, 69] on span "×" at bounding box center [1248, 65] width 10 height 23
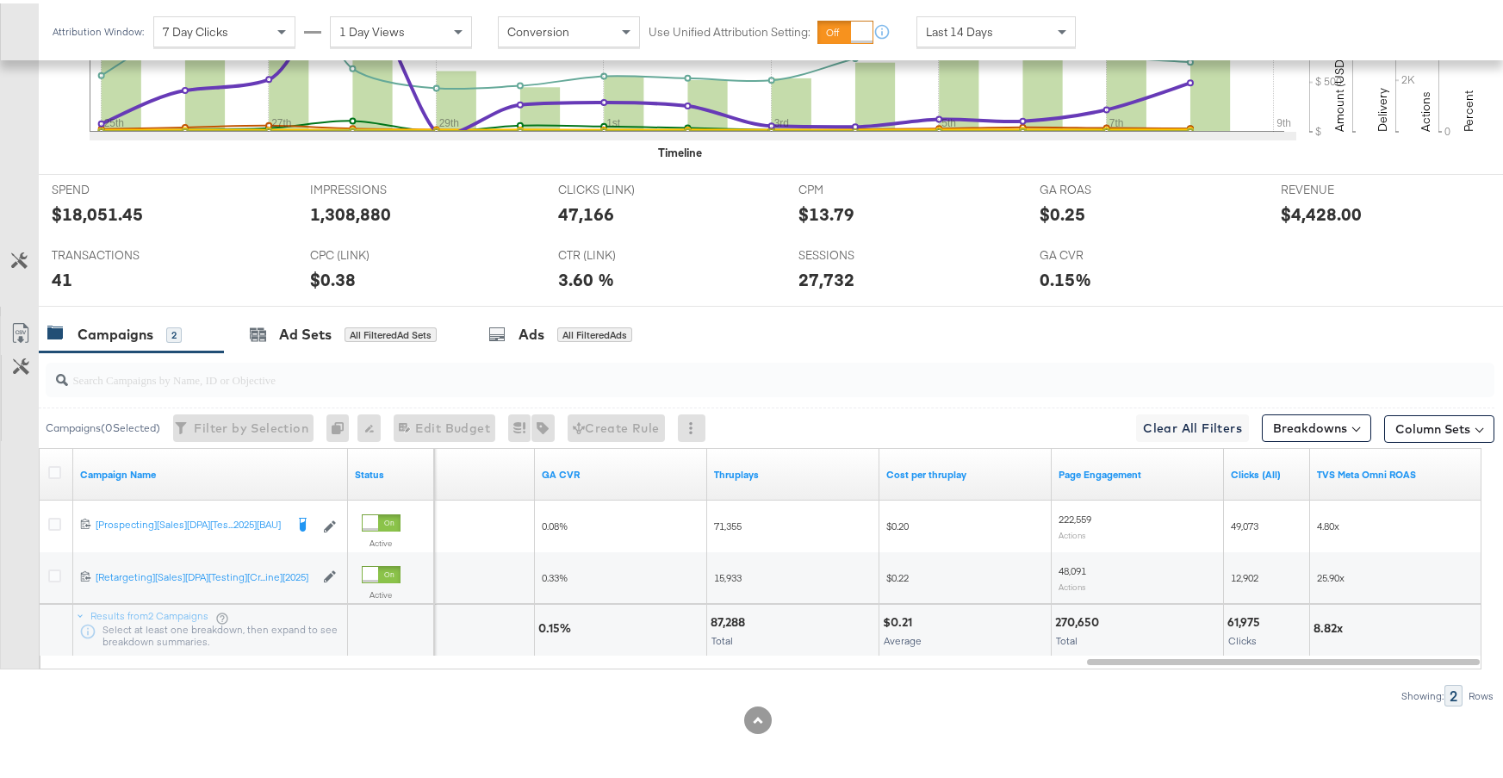
scroll to position [656, 0]
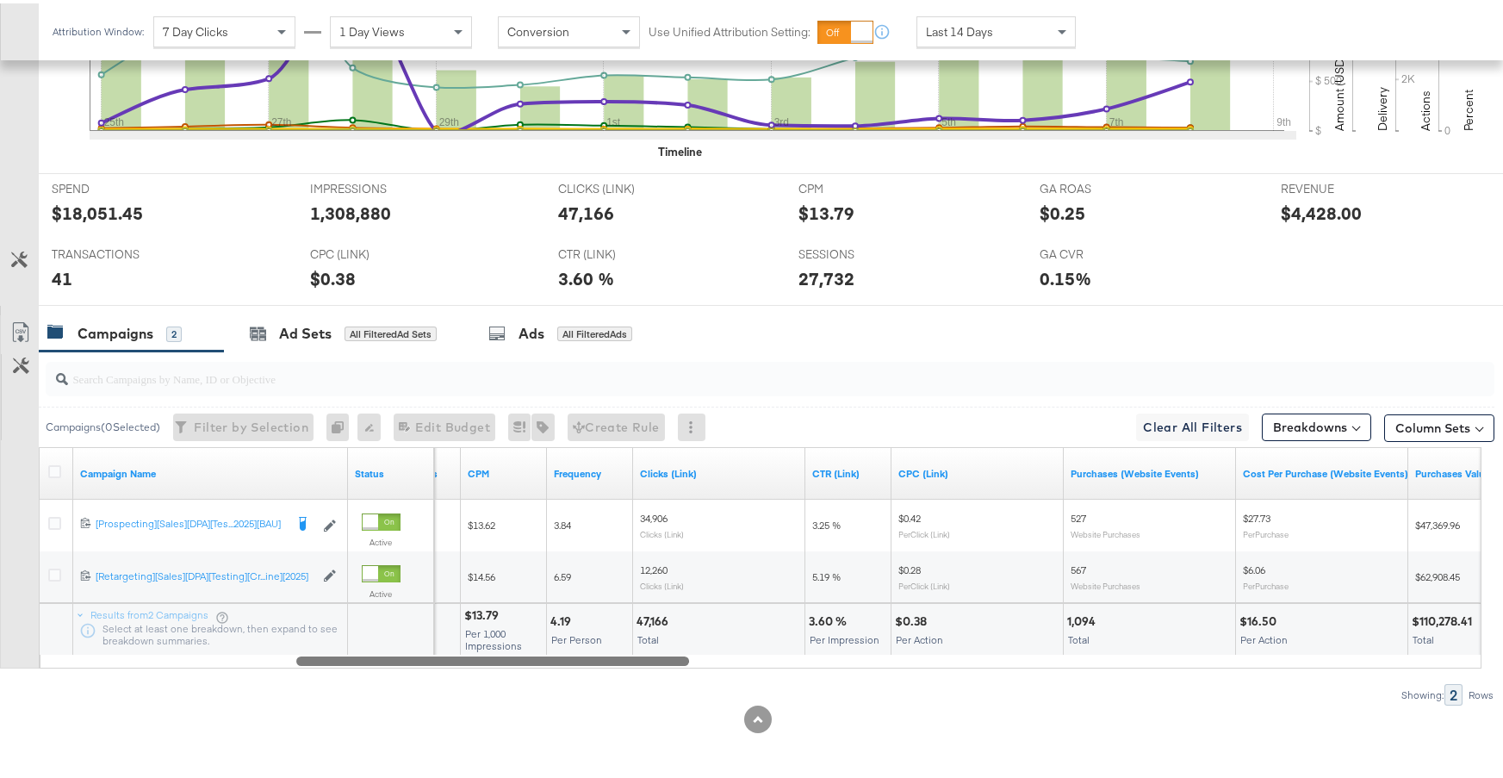
drag, startPoint x: 1284, startPoint y: 659, endPoint x: 497, endPoint y: 672, distance: 786.7
click at [497, 672] on div "Campaigns ( 0 Selected) Filter by Selection Filter 0 campaigns 0 Rename 0 campa…" at bounding box center [747, 525] width 1495 height 354
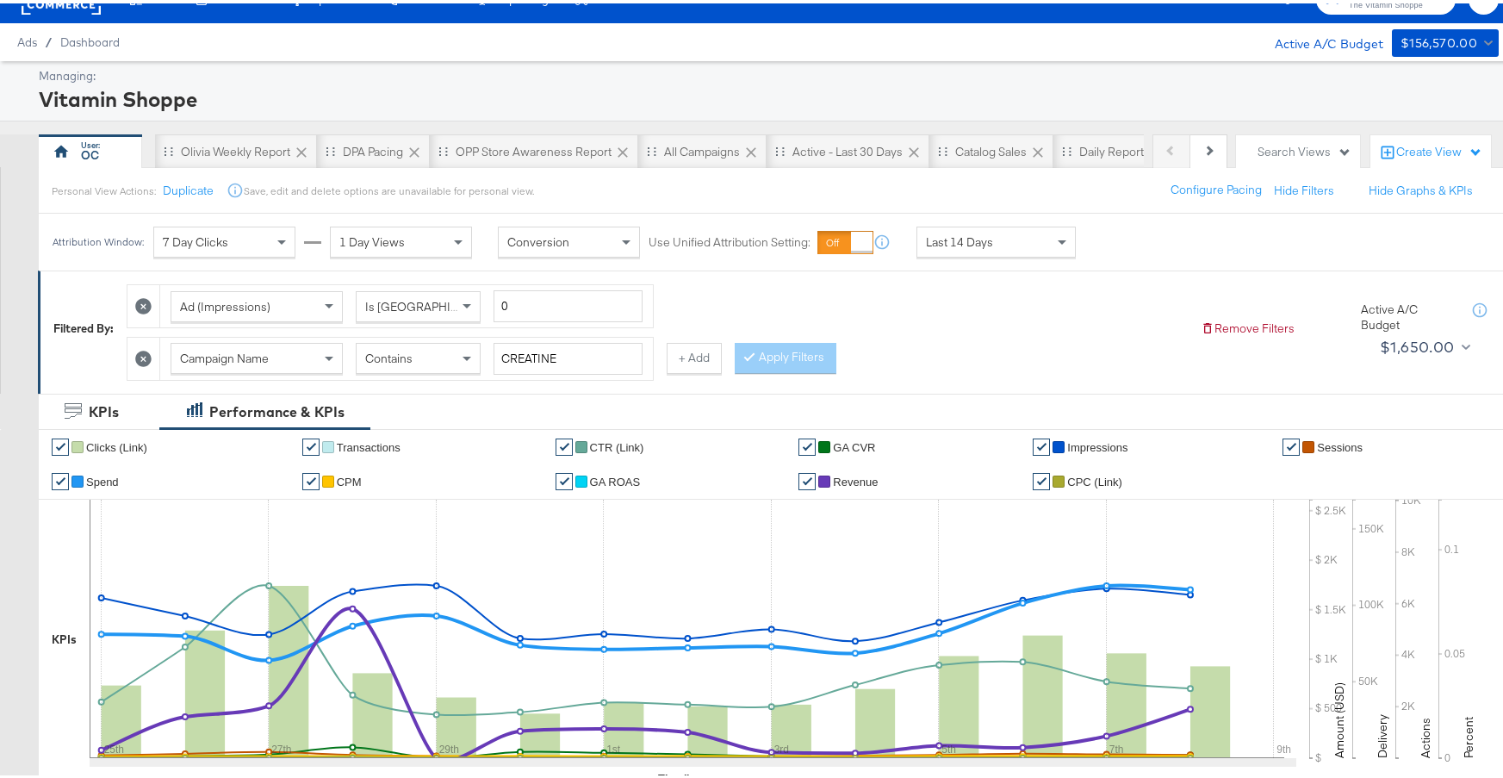
scroll to position [0, 0]
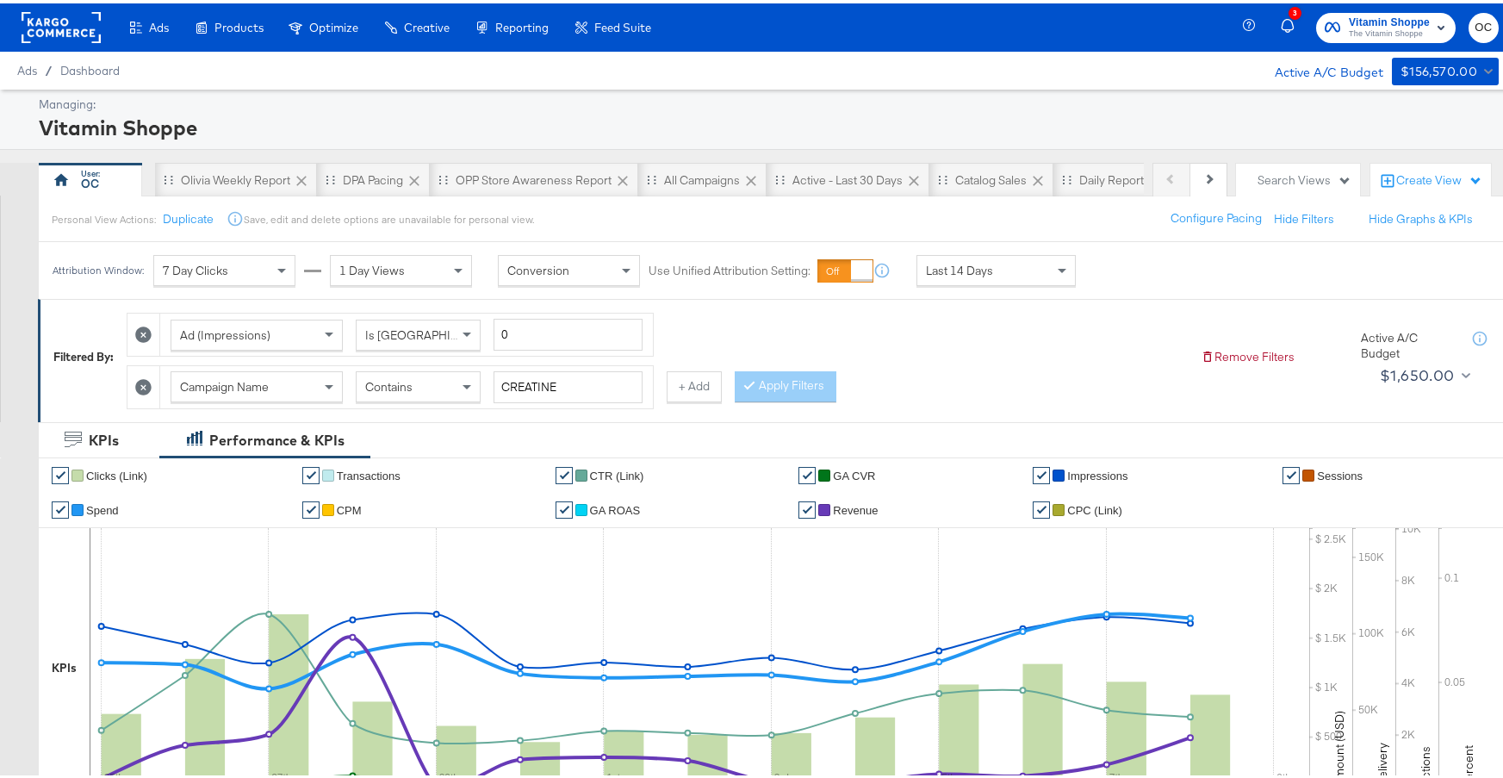
click at [63, 26] on rect at bounding box center [61, 24] width 79 height 31
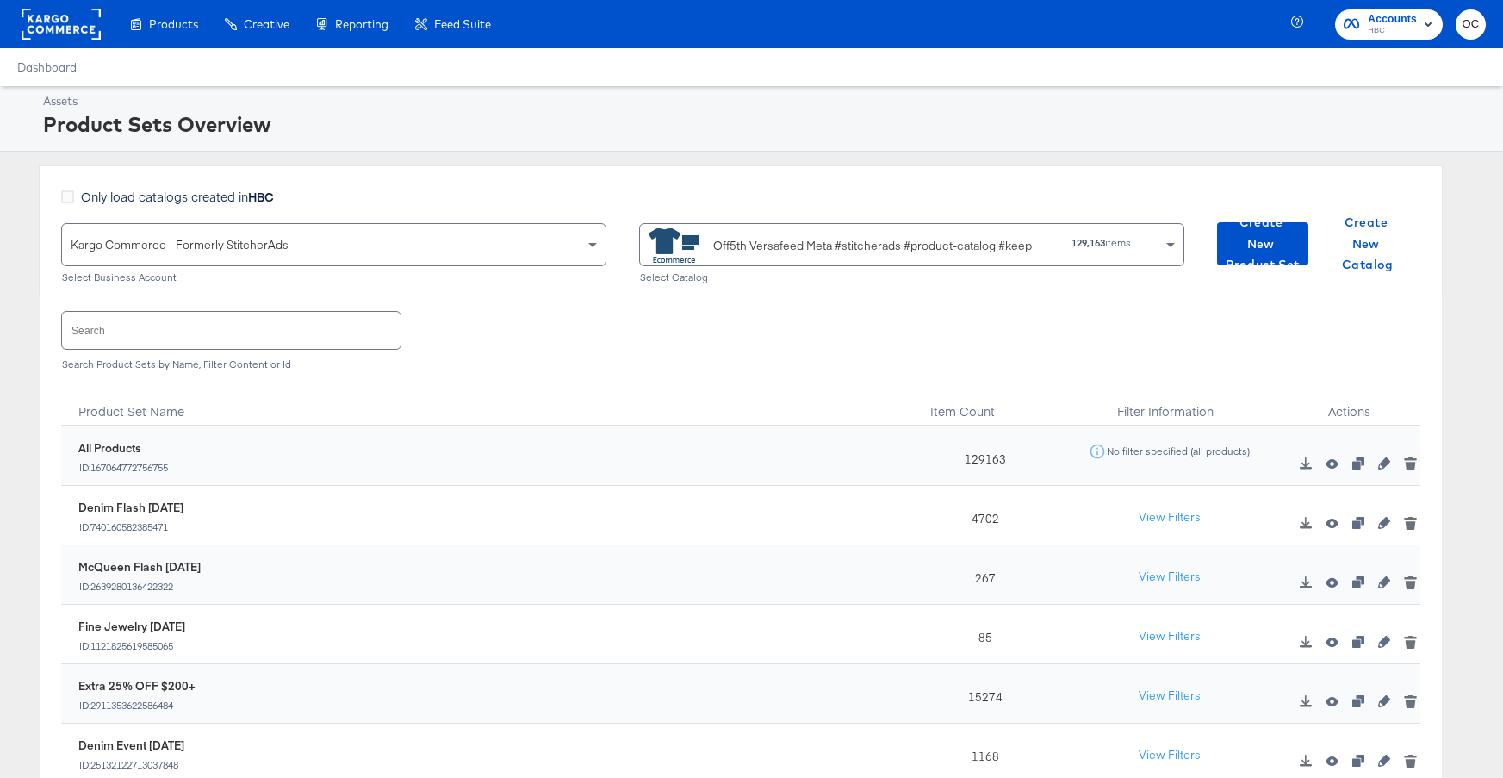
scroll to position [92, 0]
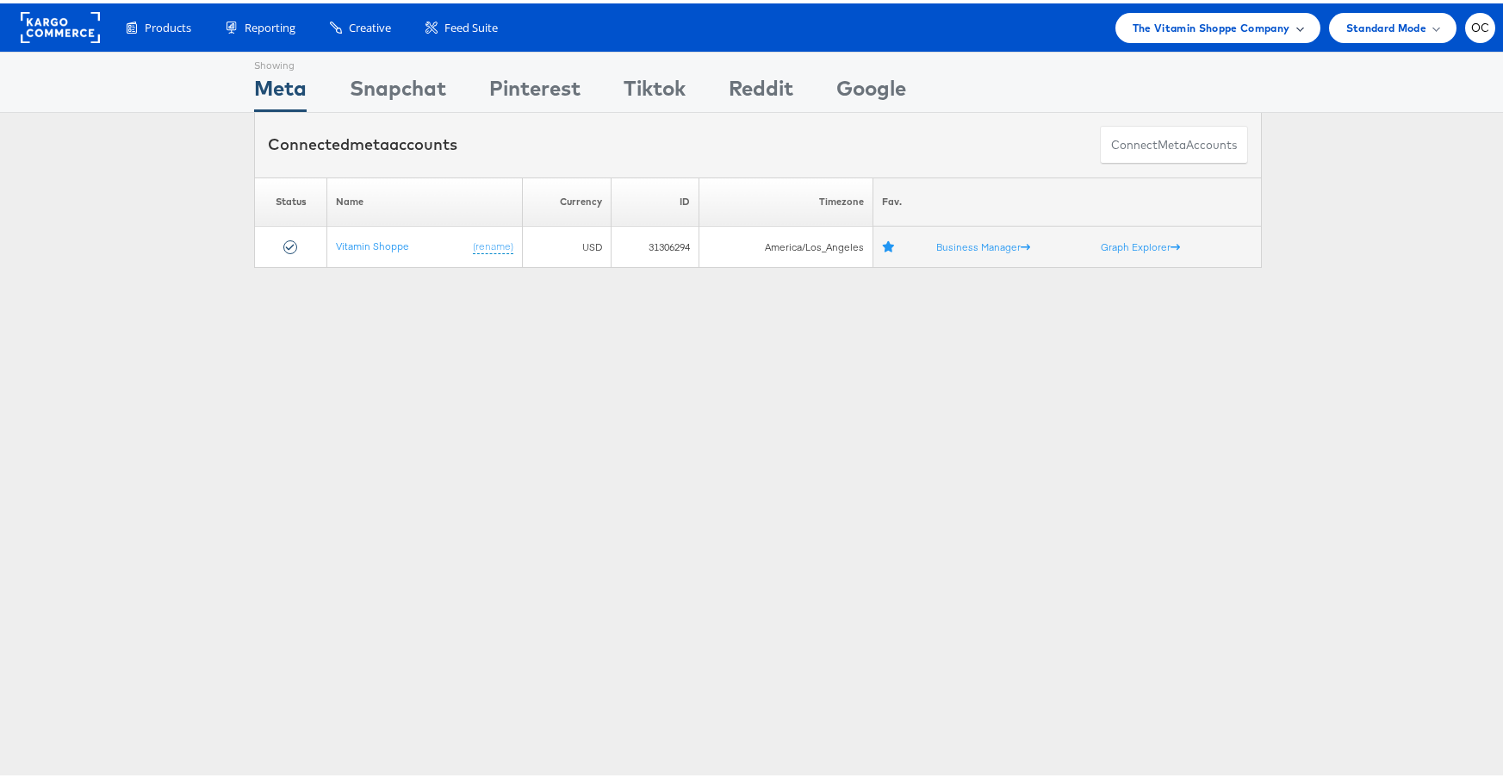
click at [1133, 27] on span "The Vitamin Shoppe Company" at bounding box center [1212, 25] width 158 height 18
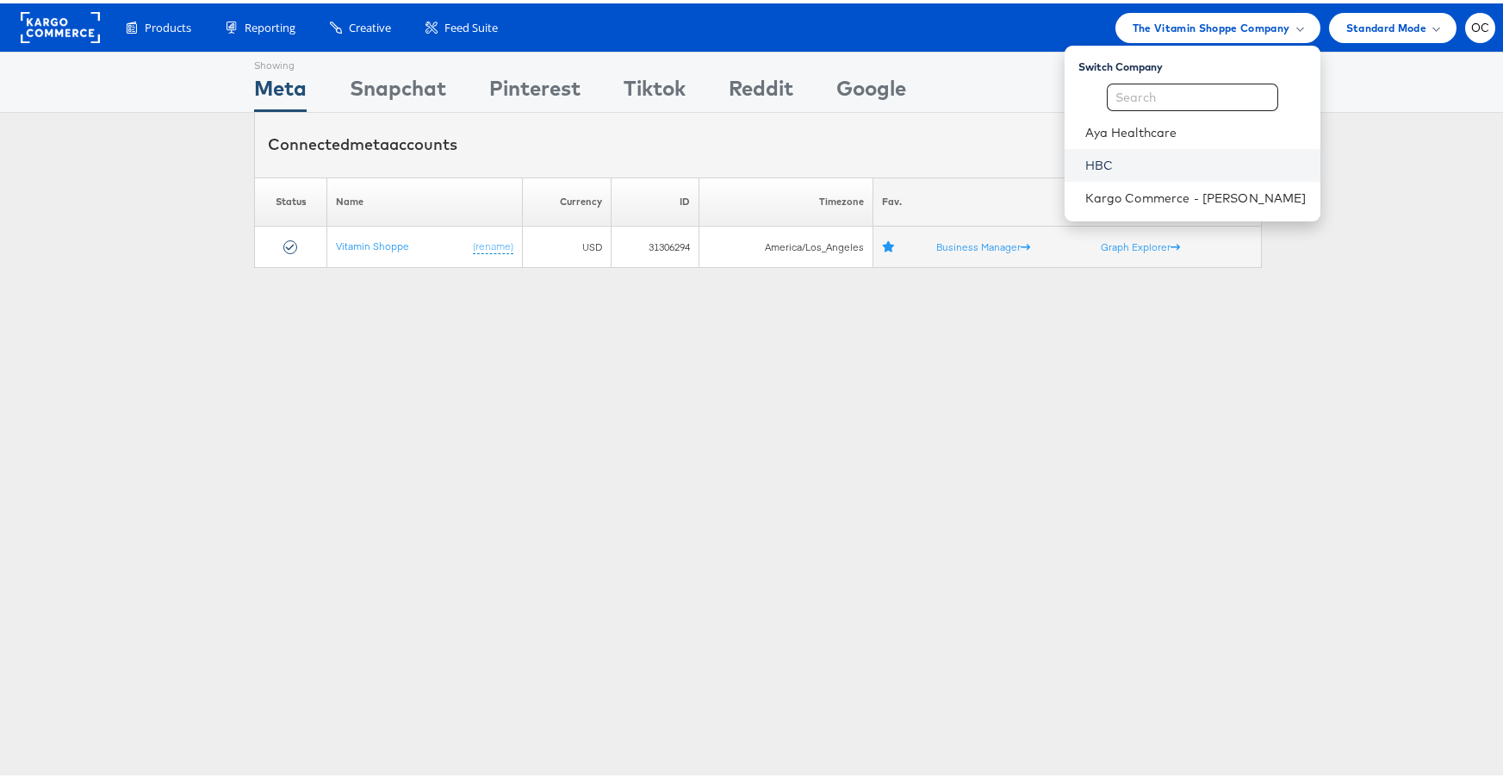
click at [1129, 155] on link "HBC" at bounding box center [1196, 161] width 221 height 17
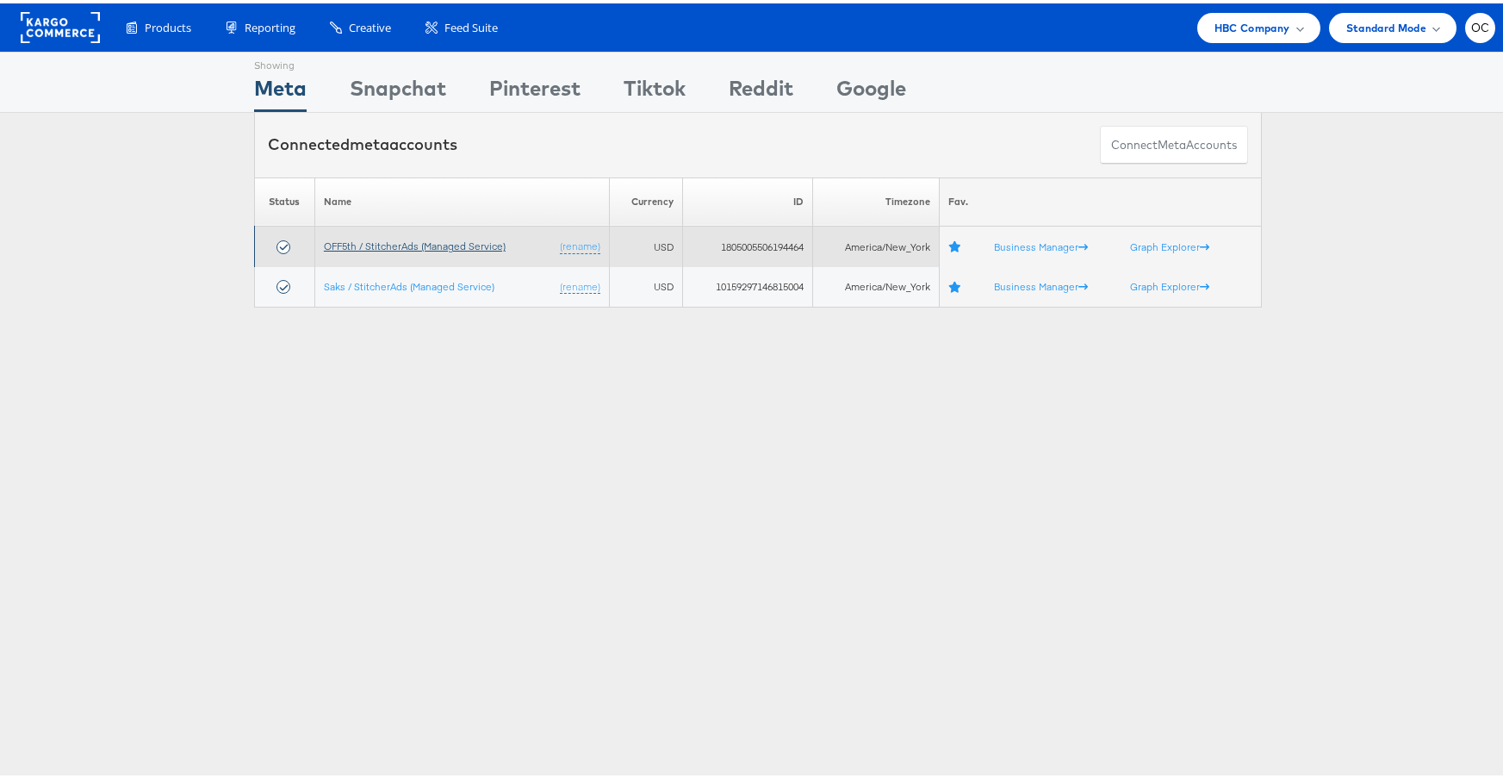
click at [445, 242] on link "OFF5th / StitcherAds (Managed Service)" at bounding box center [415, 242] width 182 height 13
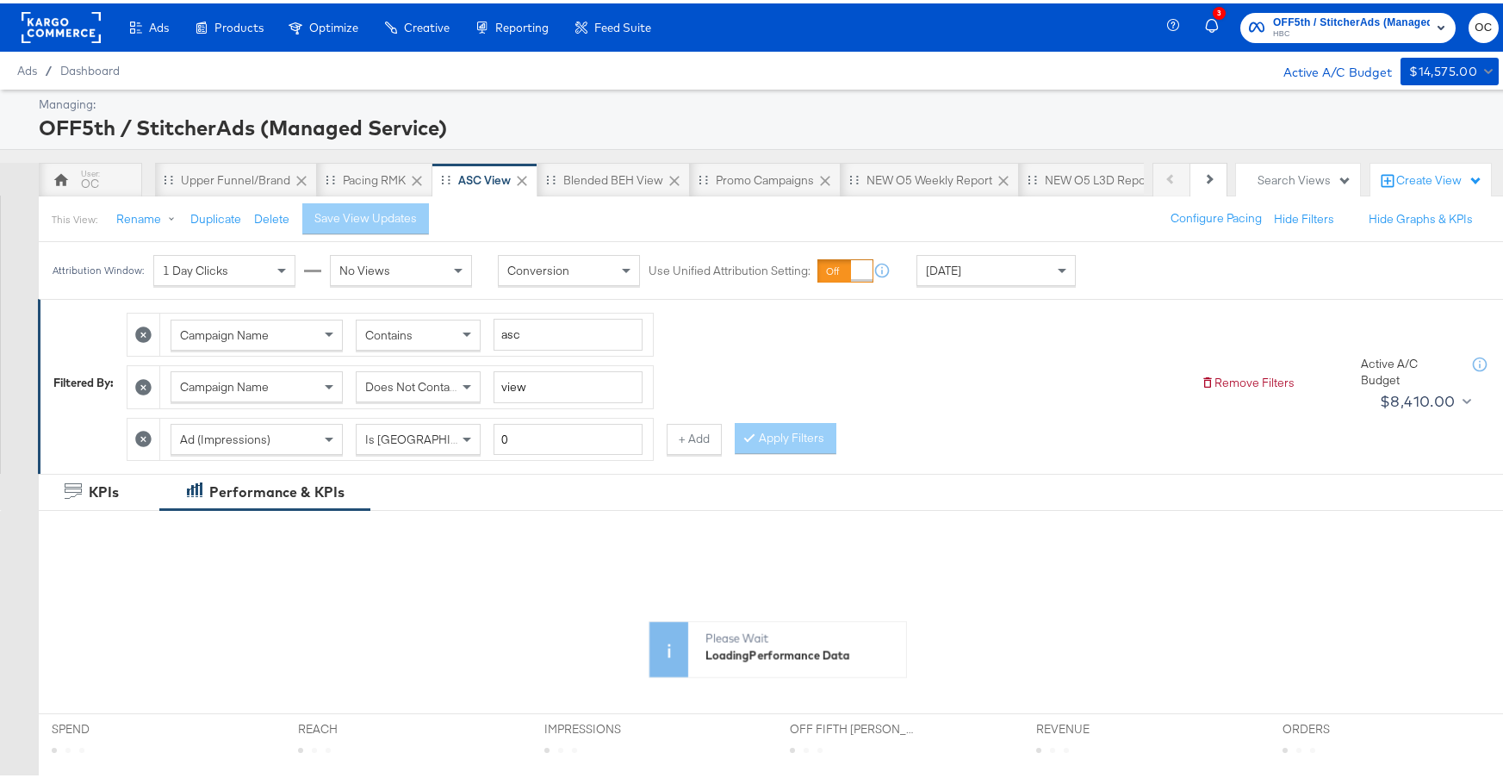
click at [1025, 283] on div "Today" at bounding box center [996, 267] width 159 height 31
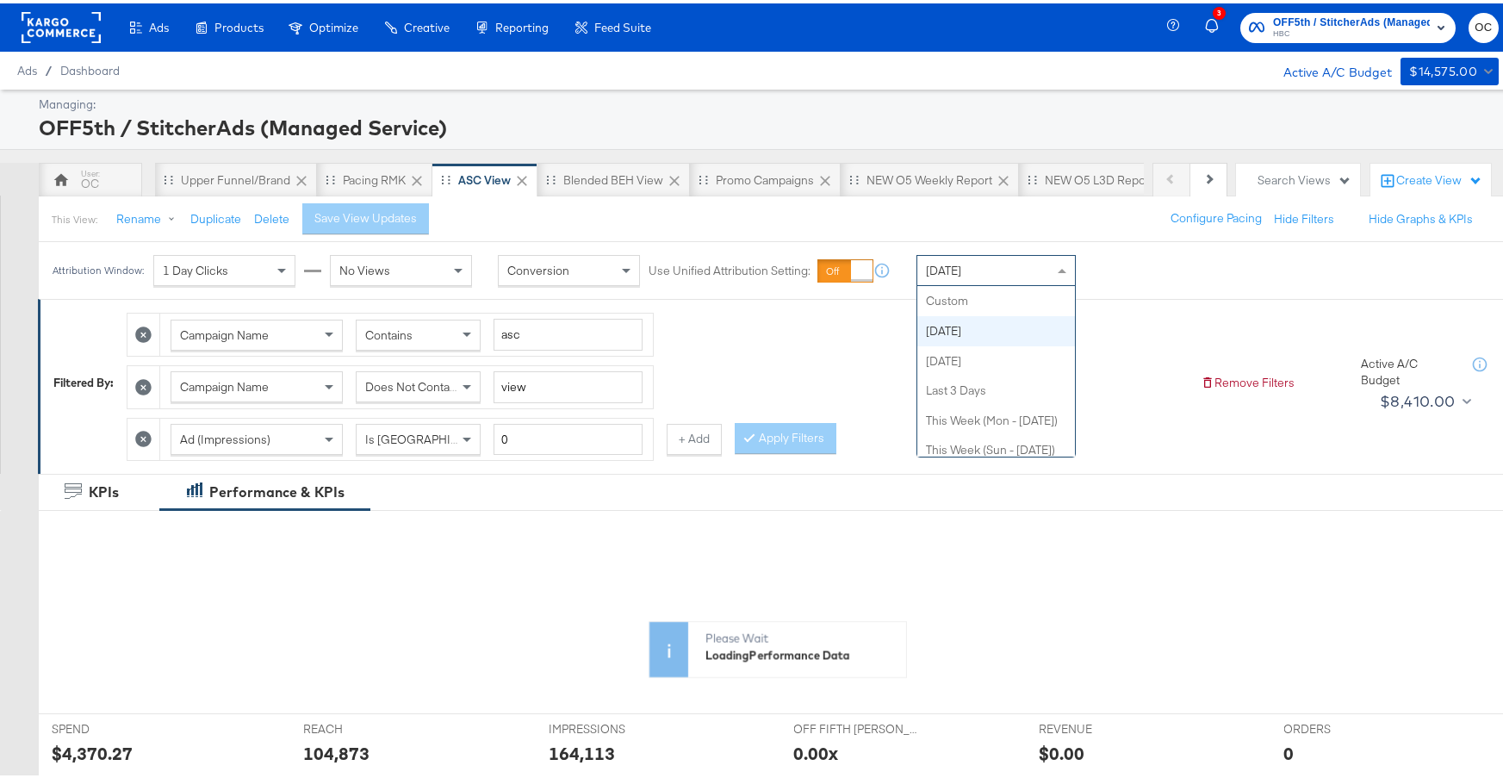
scroll to position [30, 0]
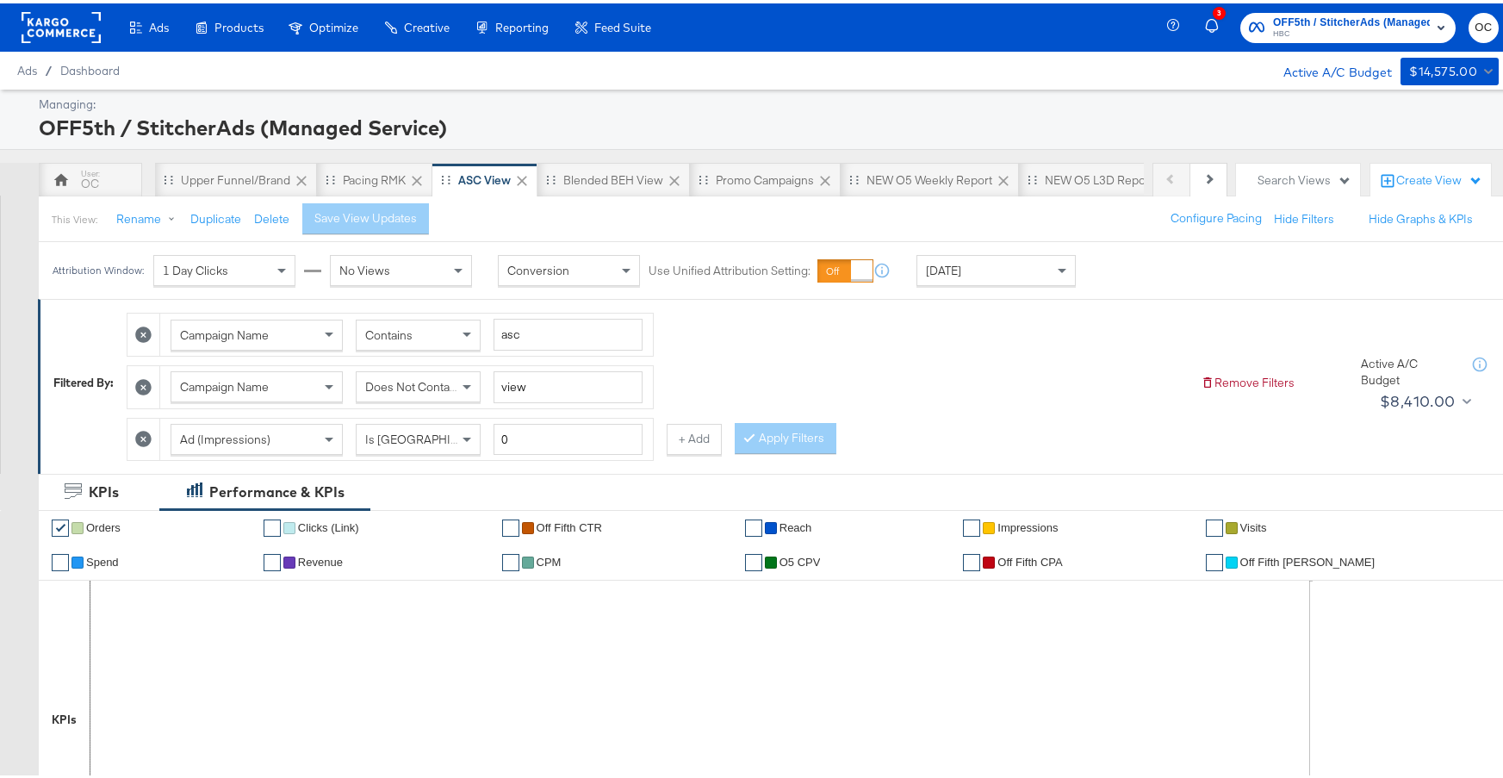
click at [1133, 311] on div "Campaign Name Contains asc Campaign Name Does Not Contain view Ad (Impressions)…" at bounding box center [657, 379] width 1061 height 157
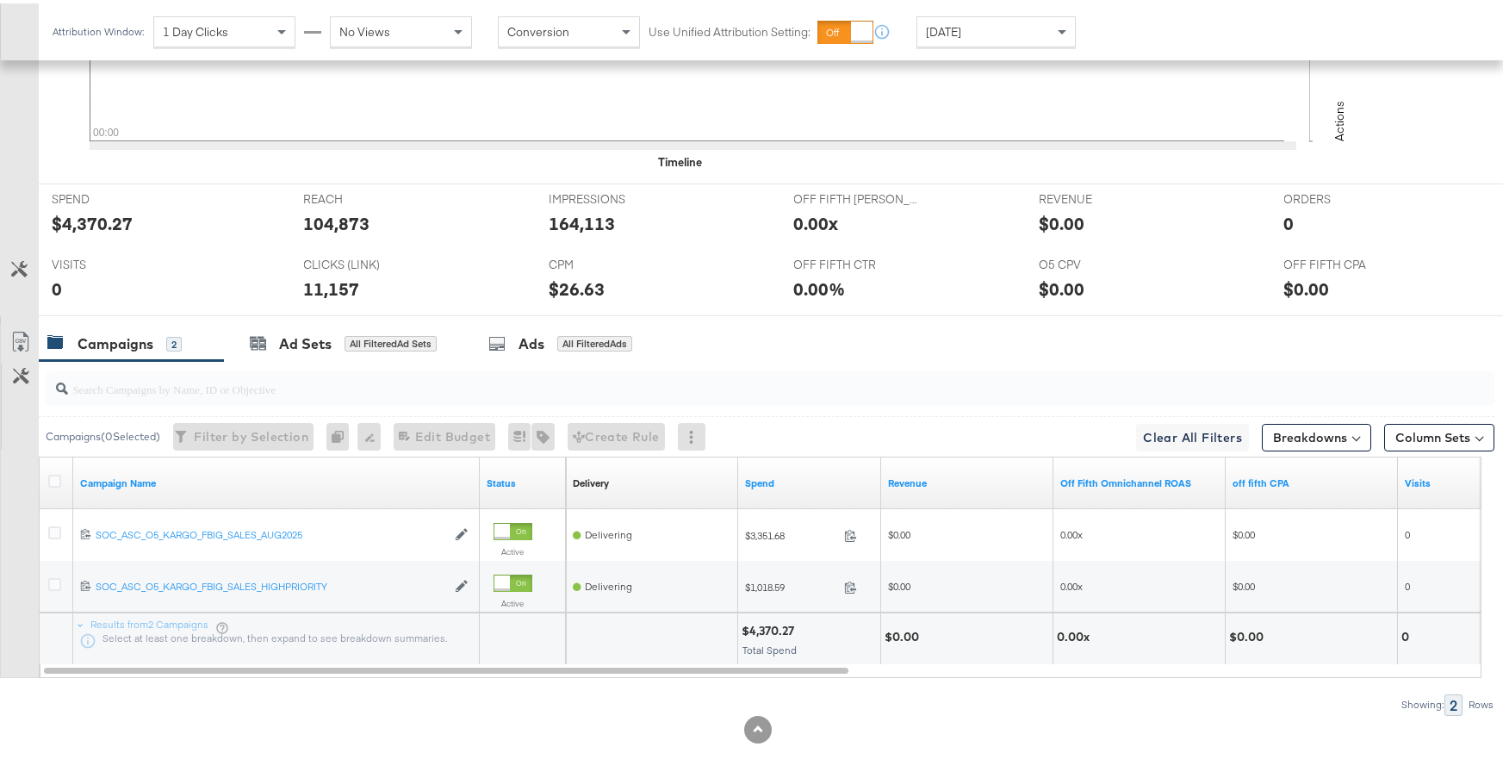
scroll to position [707, 0]
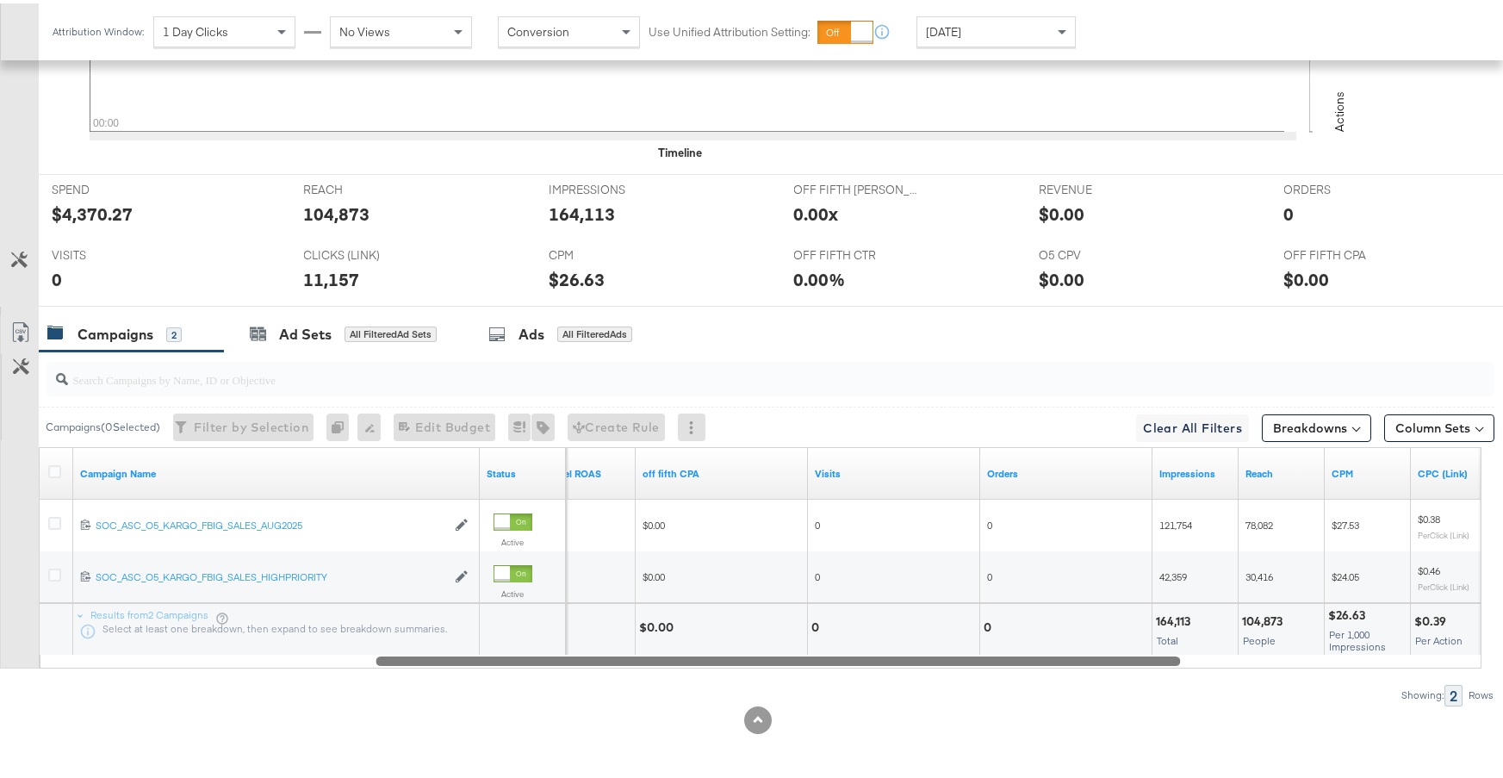
drag, startPoint x: 812, startPoint y: 659, endPoint x: 1129, endPoint y: 658, distance: 316.2
click at [1129, 658] on div at bounding box center [778, 657] width 805 height 15
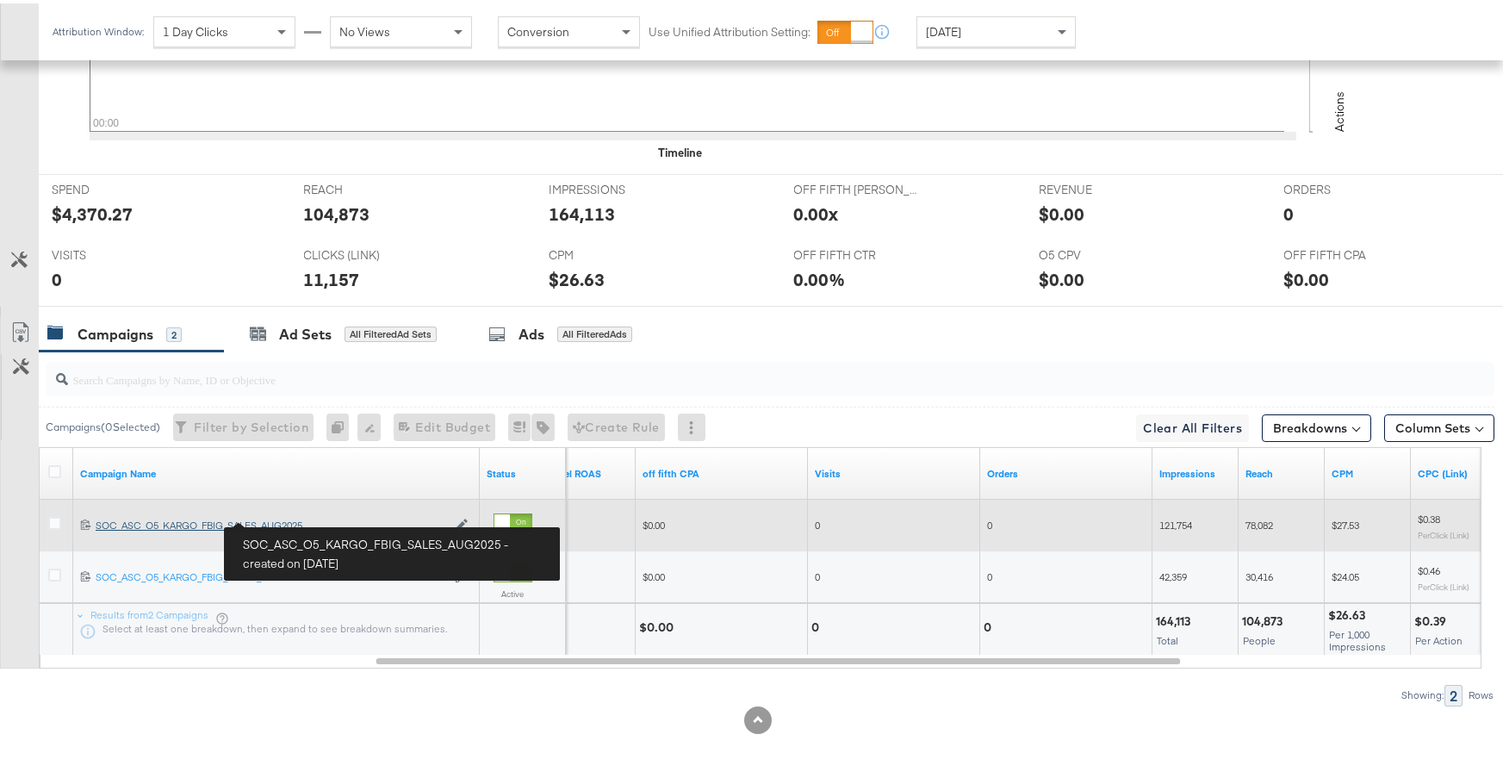
click at [286, 518] on div "SOC_ASC_O5_KARGO_FBIG_SALES_AUG2025 SOC_ASC_O5_KARGO_FBIG_SALES_AUG2025" at bounding box center [271, 522] width 351 height 14
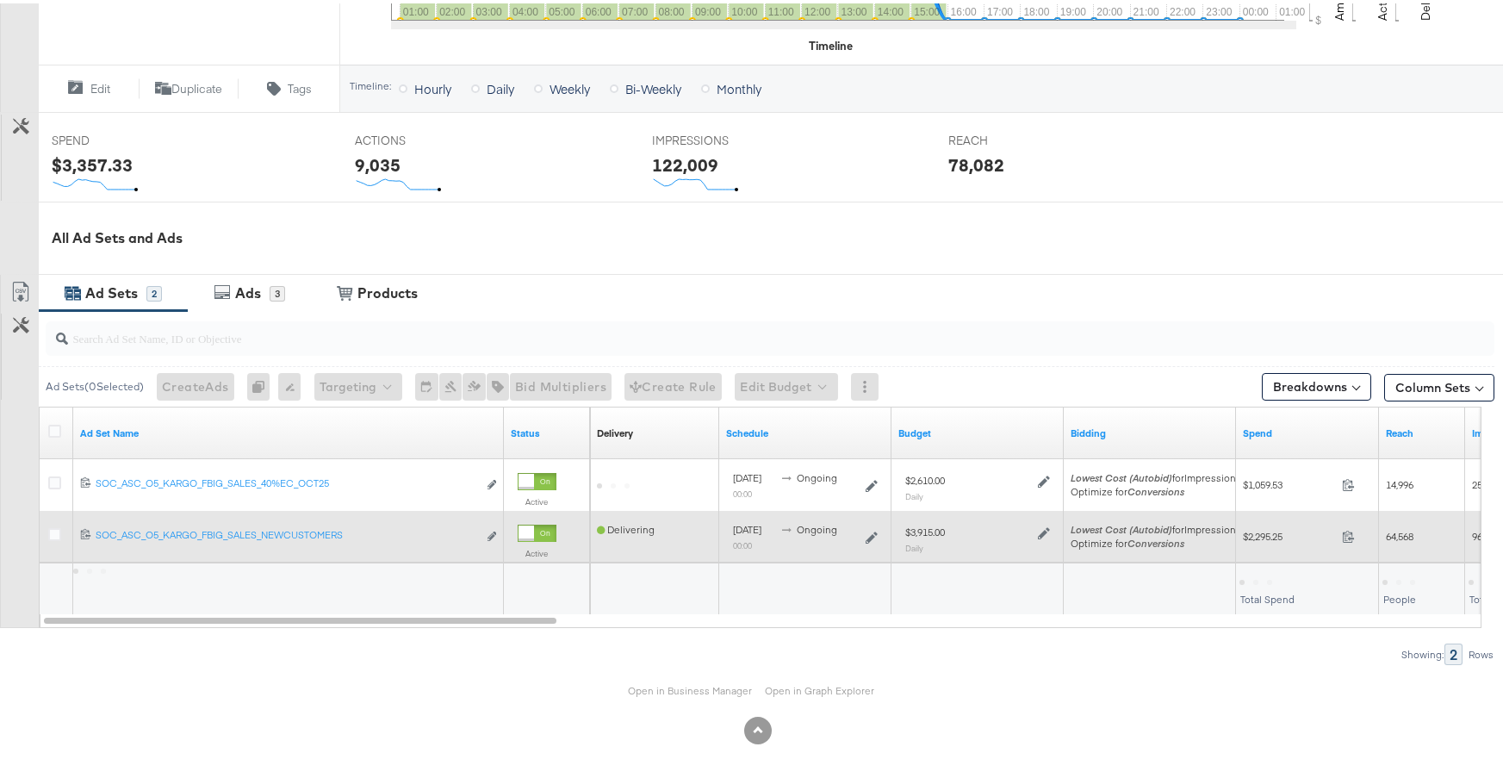
scroll to position [592, 0]
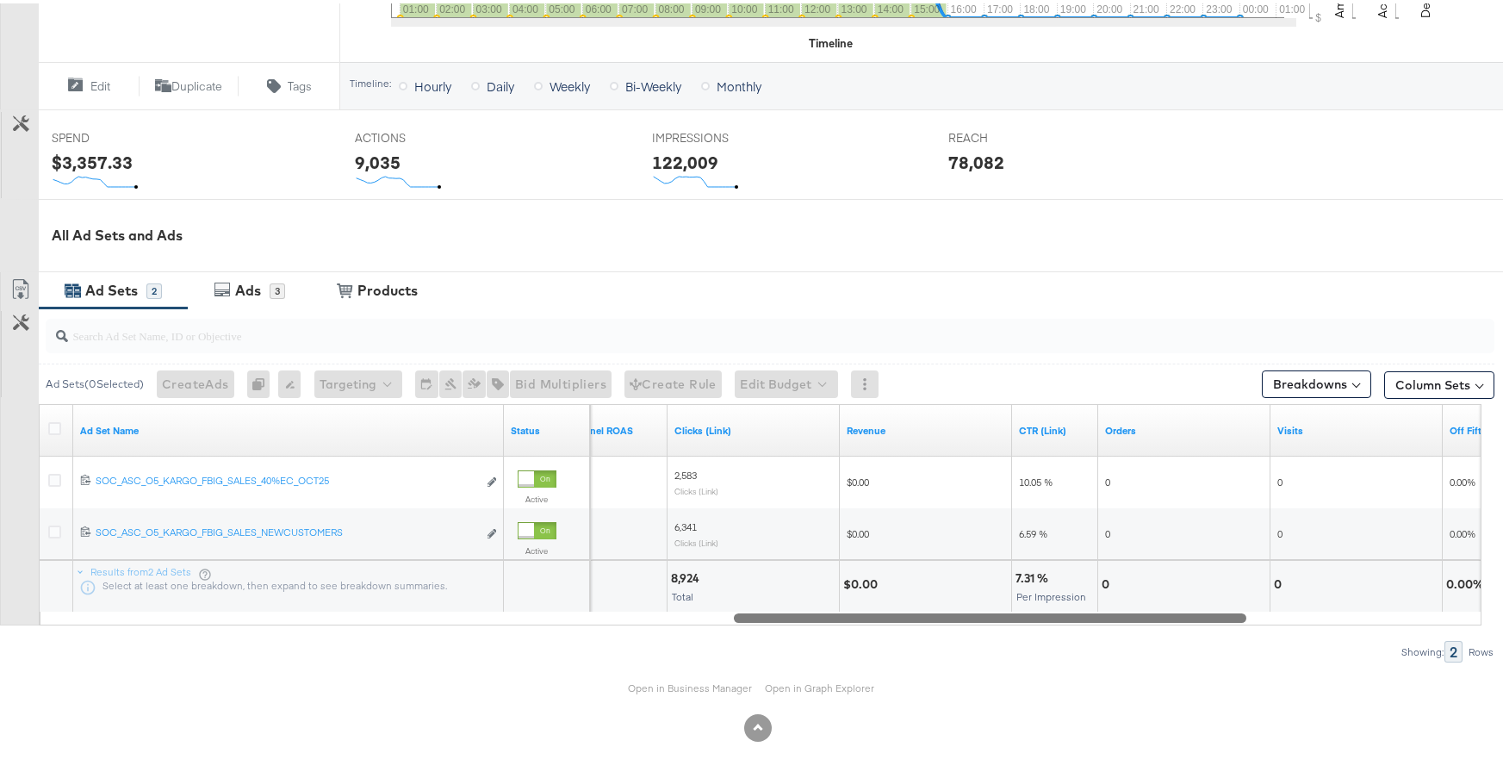
drag, startPoint x: 508, startPoint y: 613, endPoint x: 1198, endPoint y: 619, distance: 690.1
click at [1198, 619] on div at bounding box center [990, 614] width 513 height 15
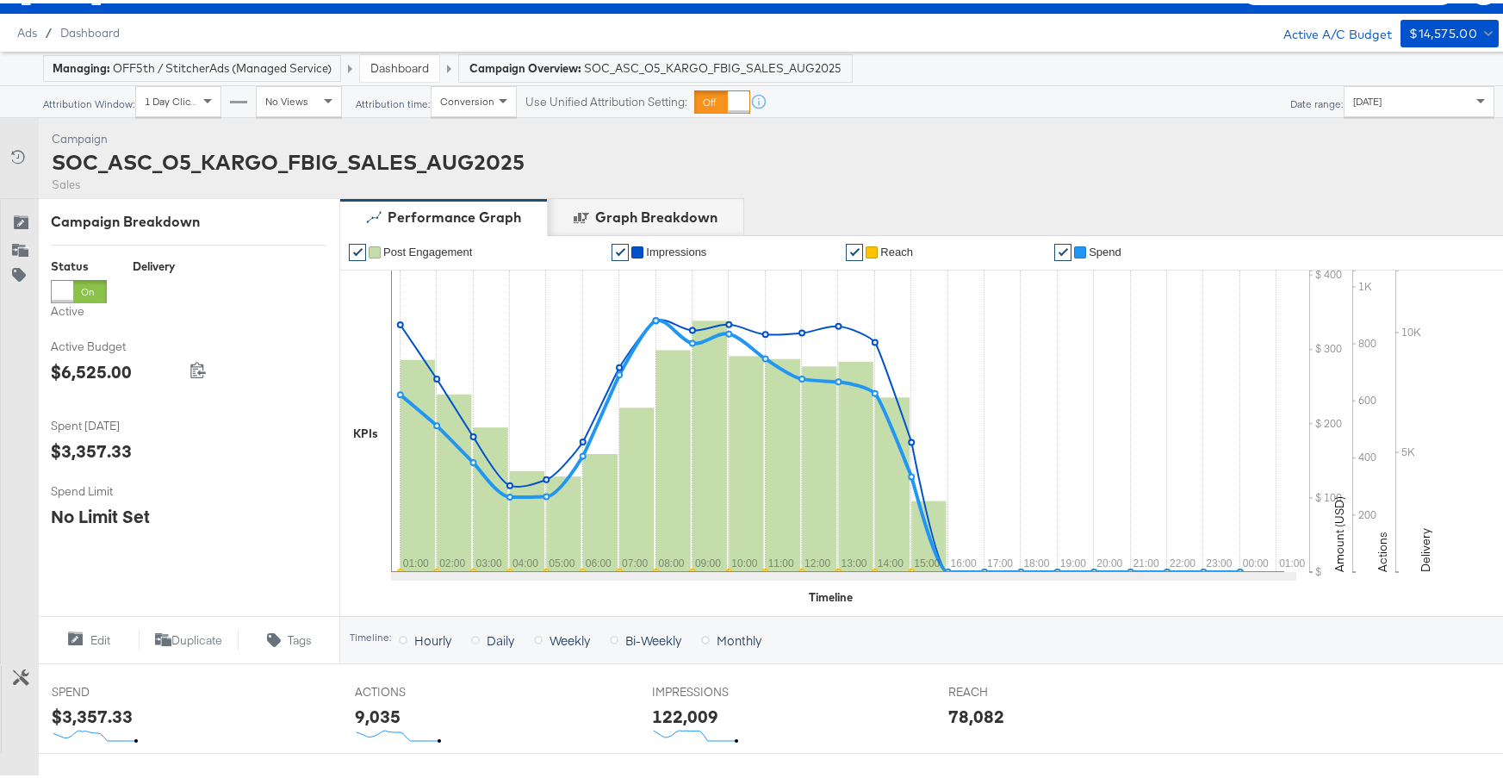
scroll to position [0, 0]
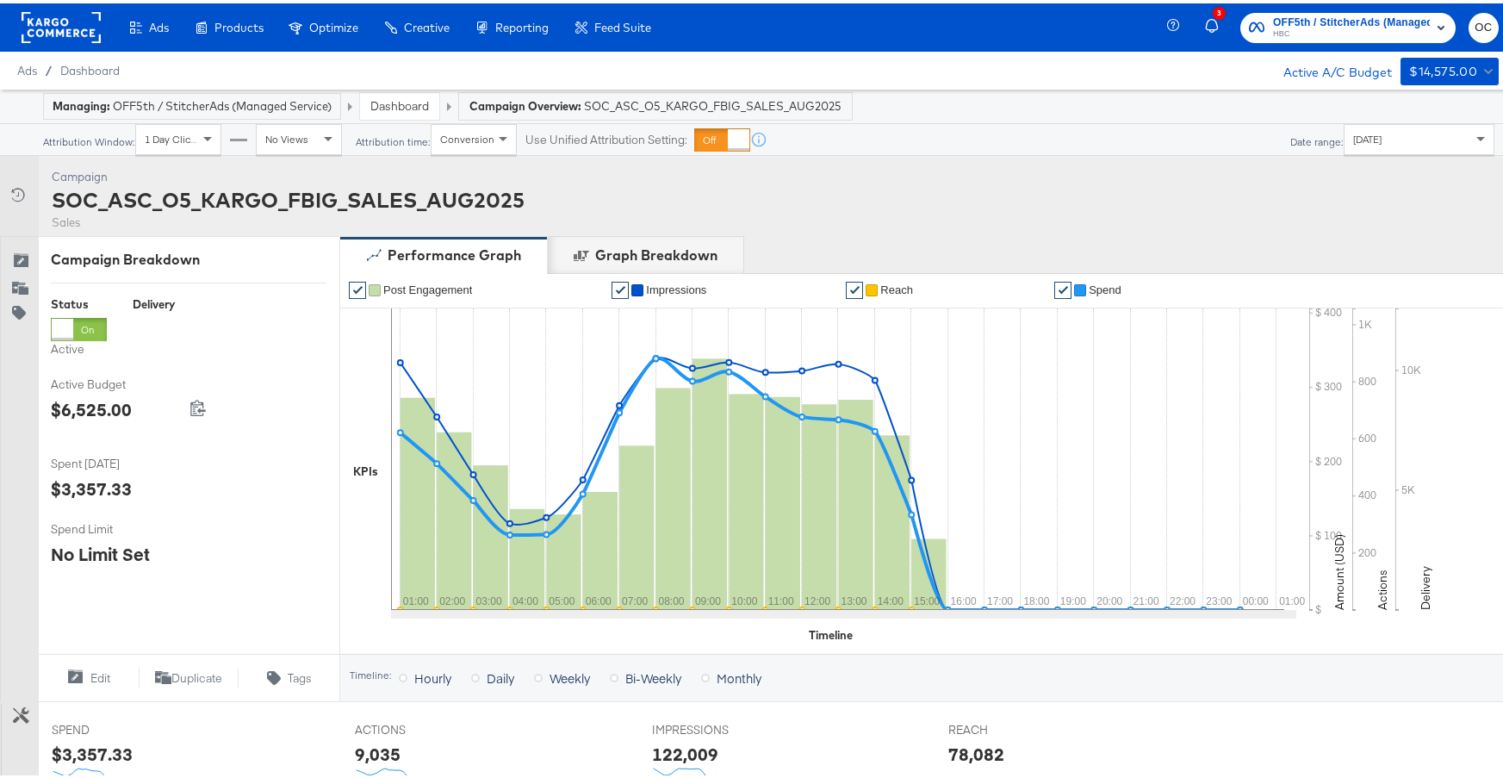
click at [406, 95] on link "Dashboard" at bounding box center [399, 103] width 59 height 16
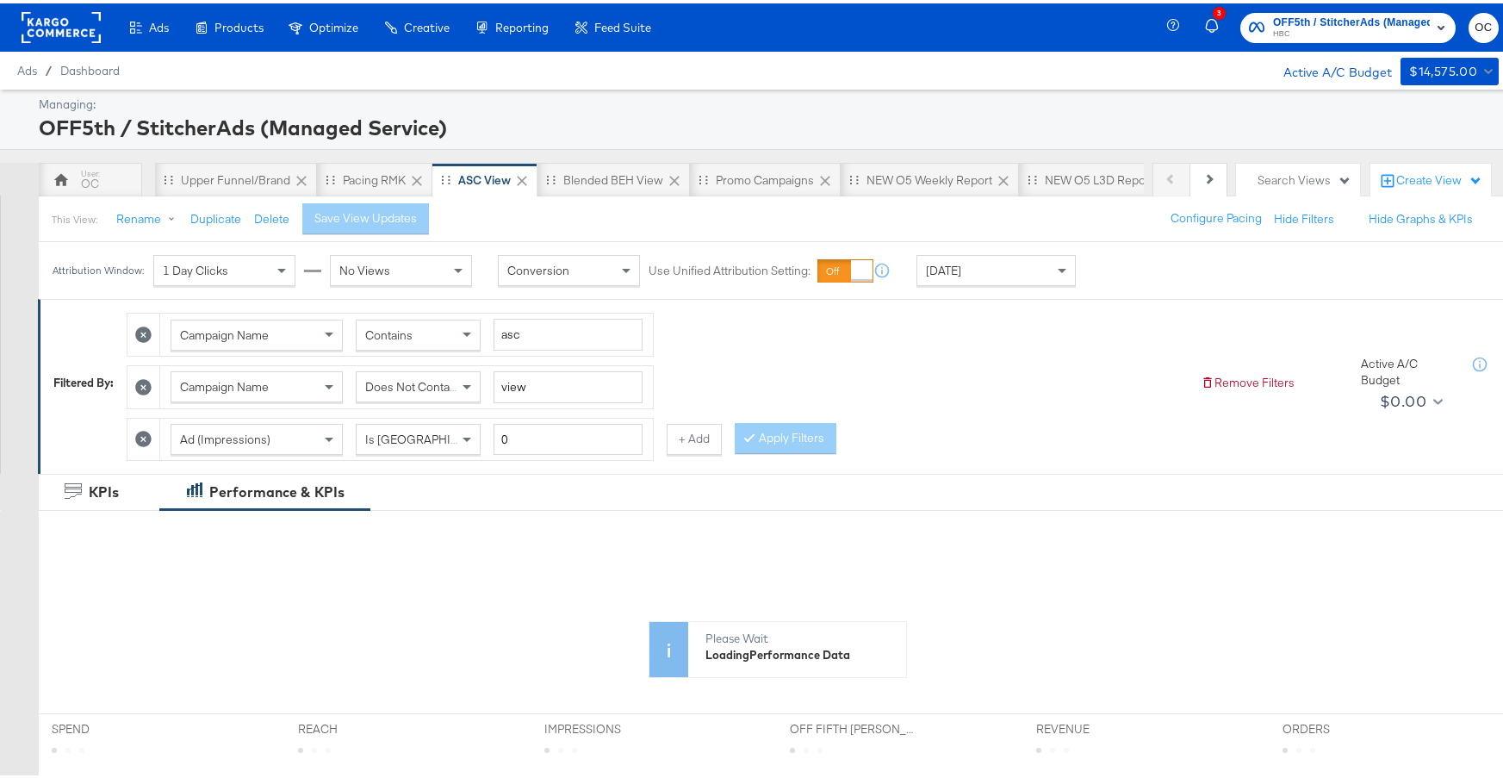
click at [48, 29] on rect at bounding box center [61, 24] width 79 height 31
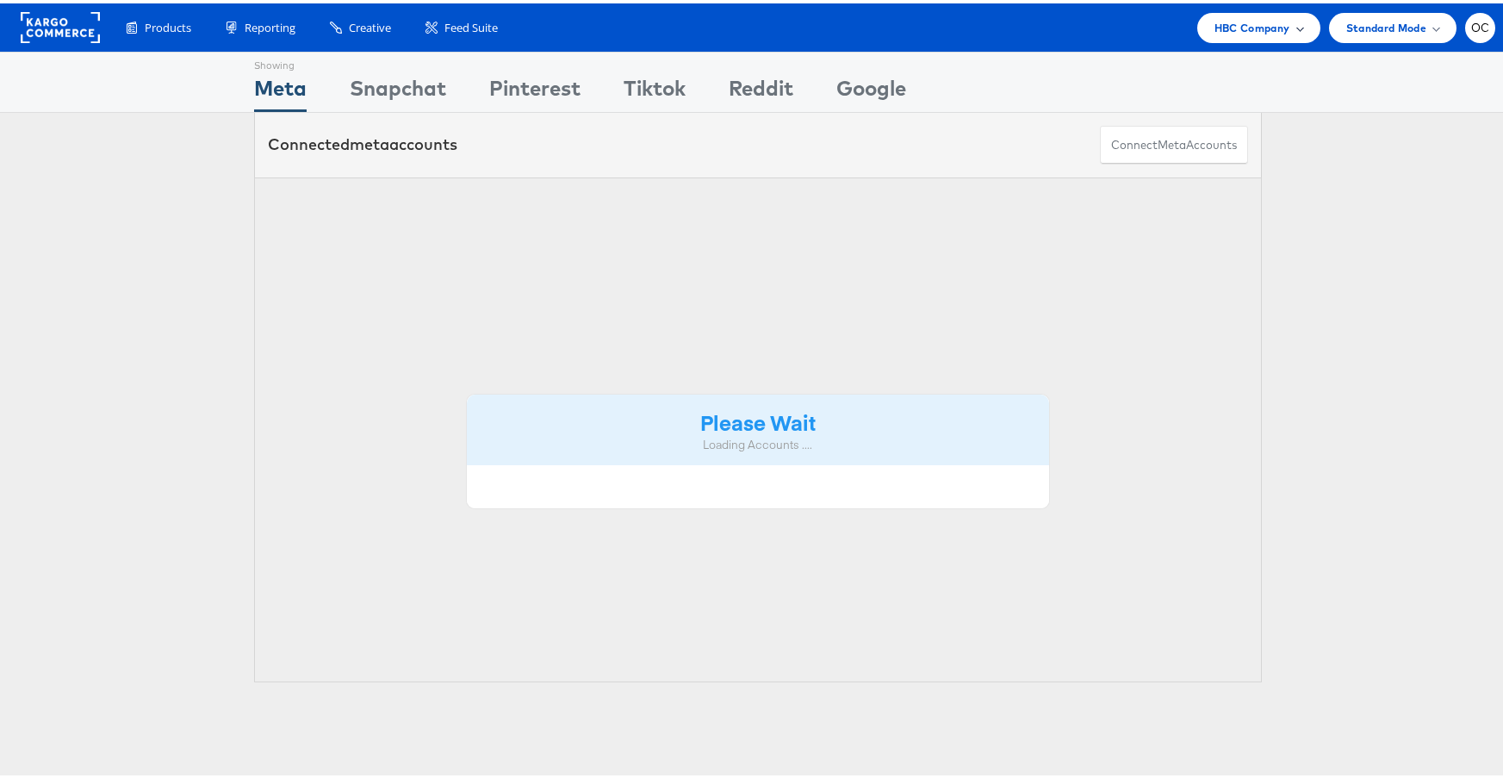
click at [1232, 25] on span "HBC Company" at bounding box center [1253, 25] width 76 height 18
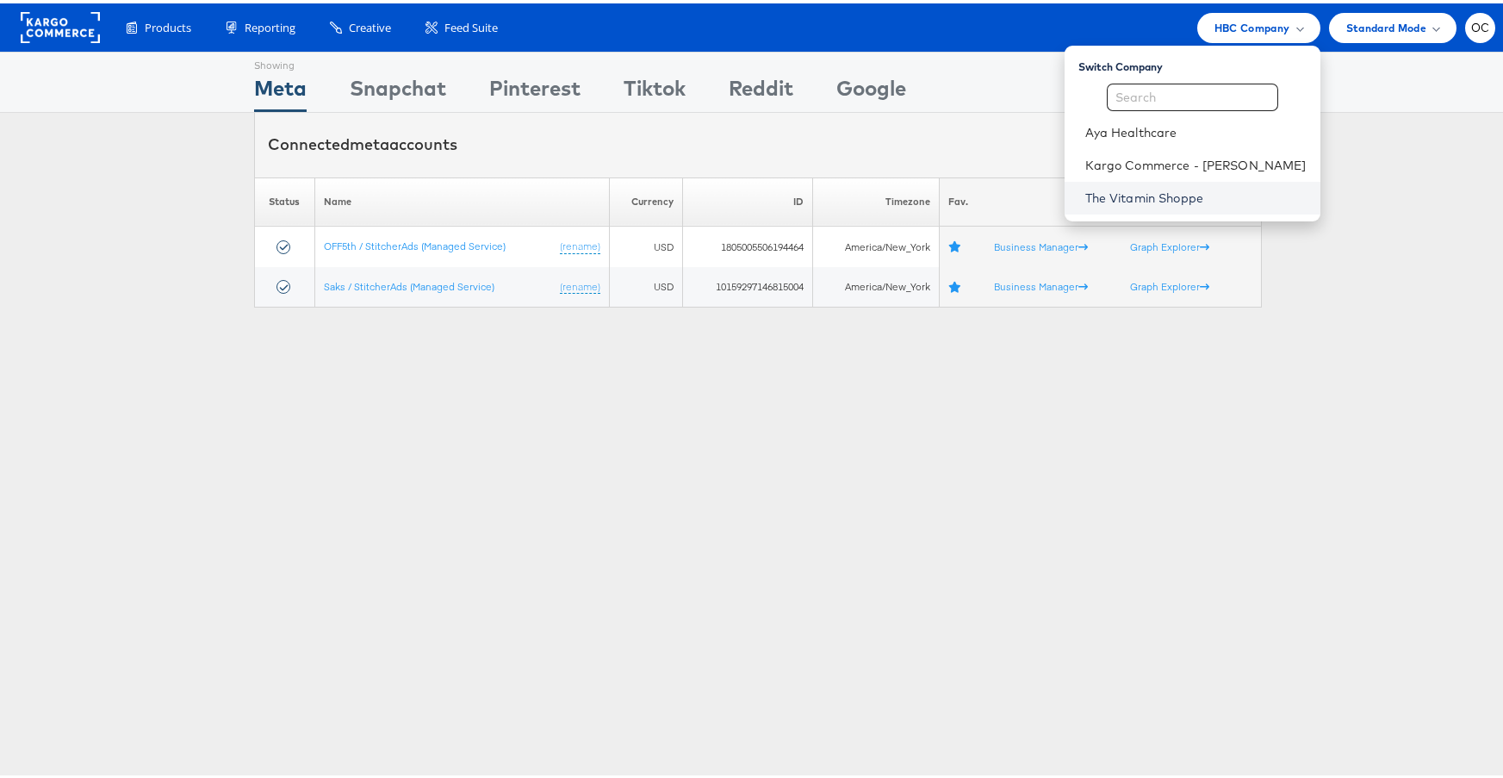
click at [1131, 198] on link "The Vitamin Shoppe" at bounding box center [1196, 194] width 221 height 17
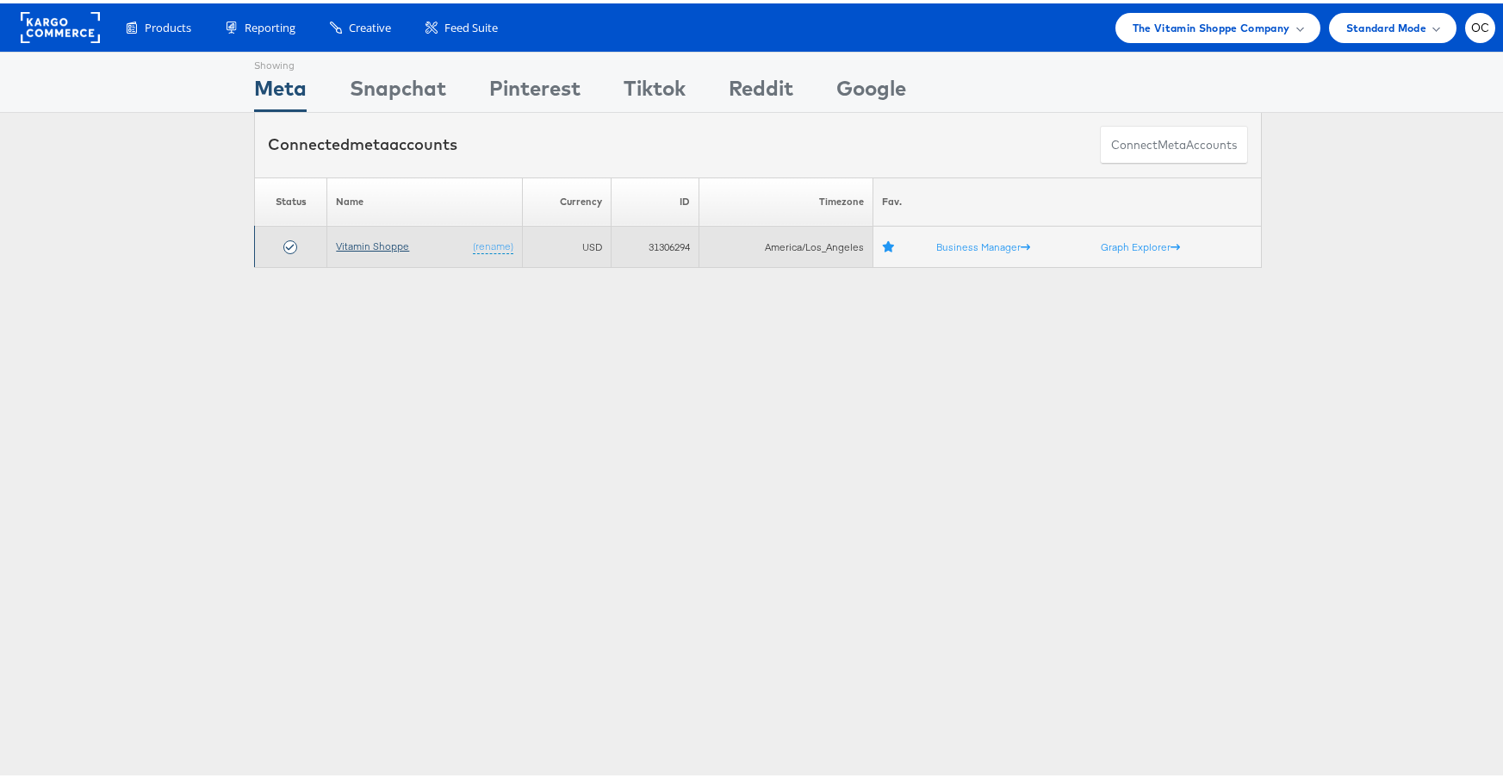
click at [389, 242] on link "Vitamin Shoppe" at bounding box center [372, 242] width 73 height 13
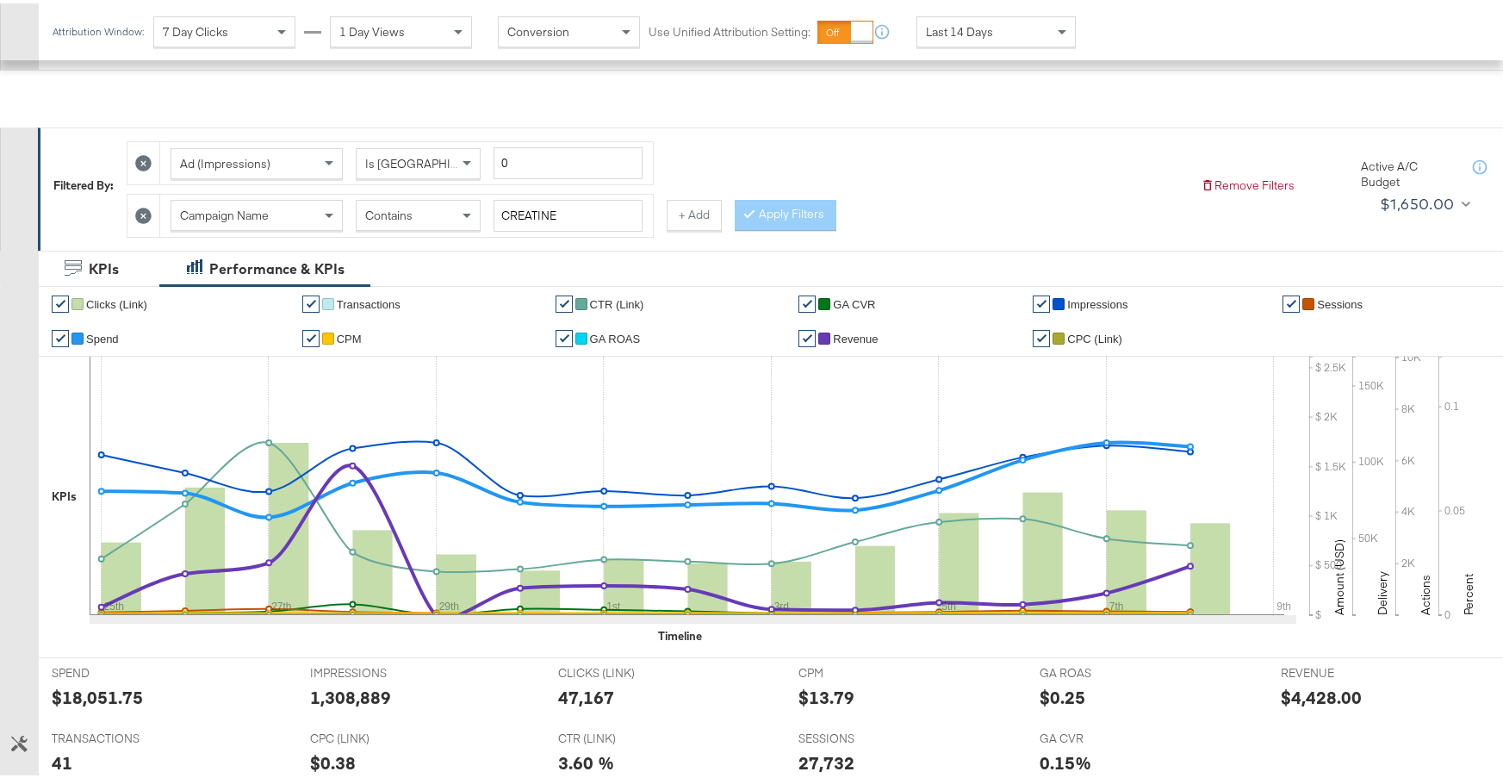
scroll to position [72, 0]
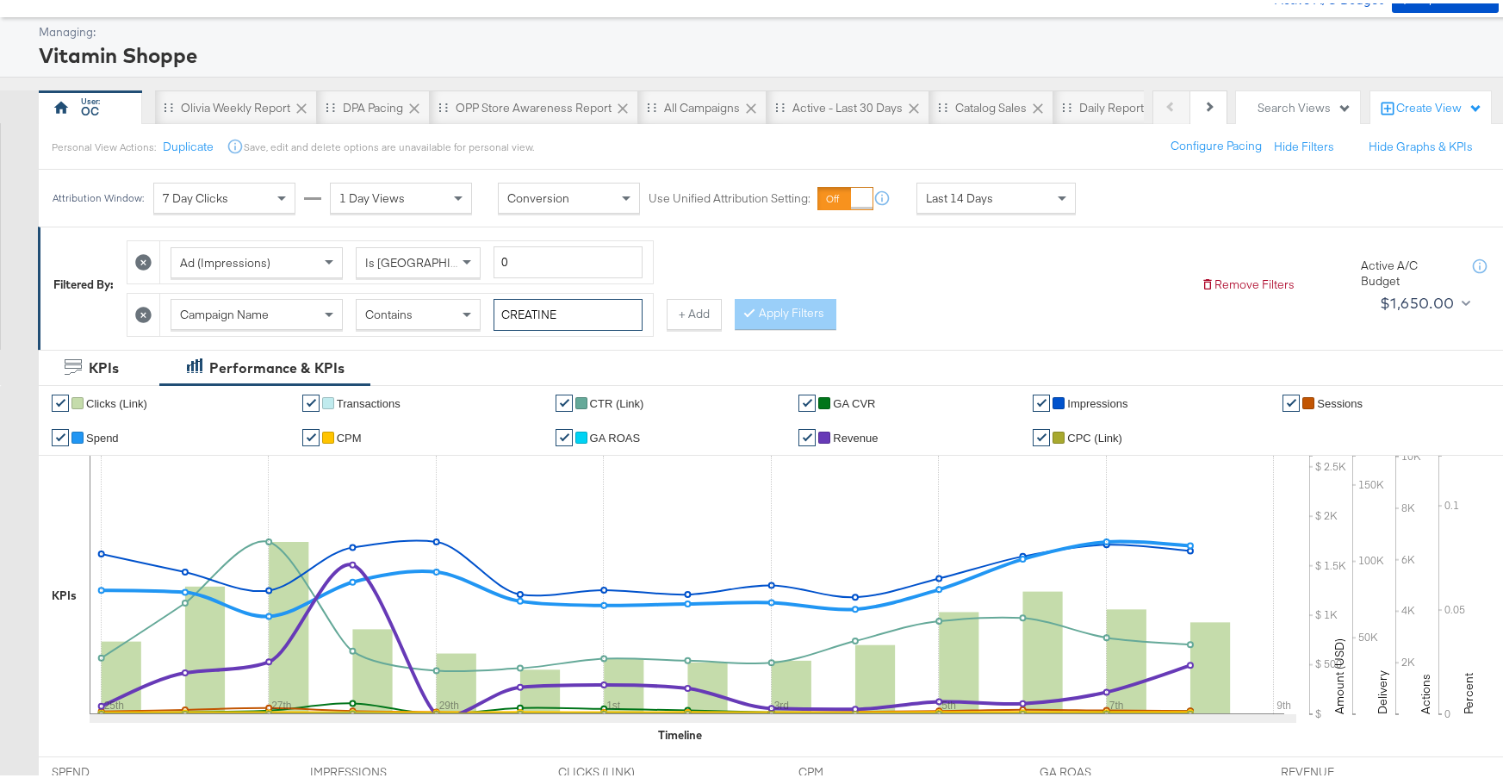
drag, startPoint x: 579, startPoint y: 314, endPoint x: 489, endPoint y: 310, distance: 89.7
click at [489, 310] on div "Campaign Name Contains CREATINE" at bounding box center [407, 312] width 472 height 32
type input "sleep"
click at [820, 308] on button "Apply Filters" at bounding box center [786, 311] width 102 height 31
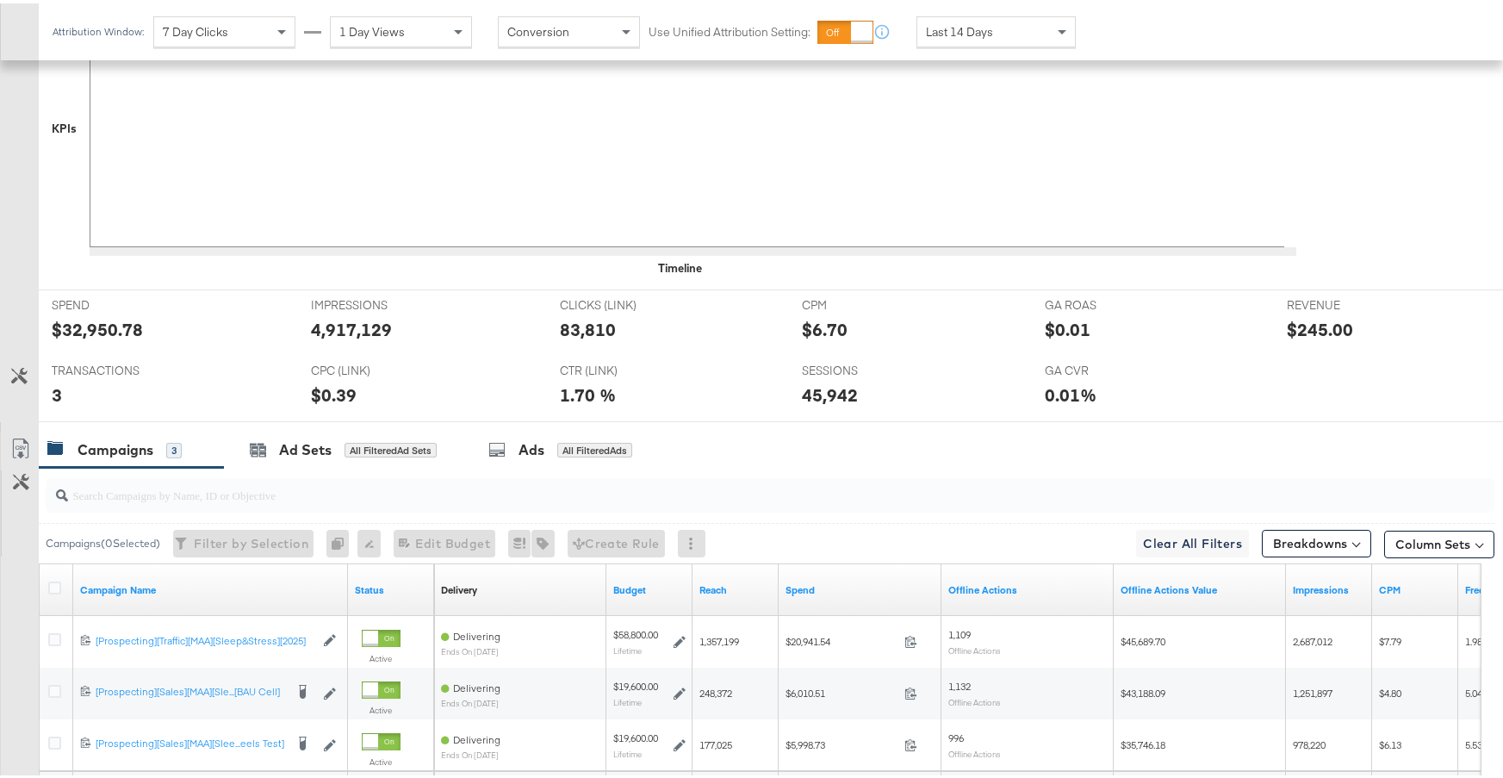
scroll to position [707, 0]
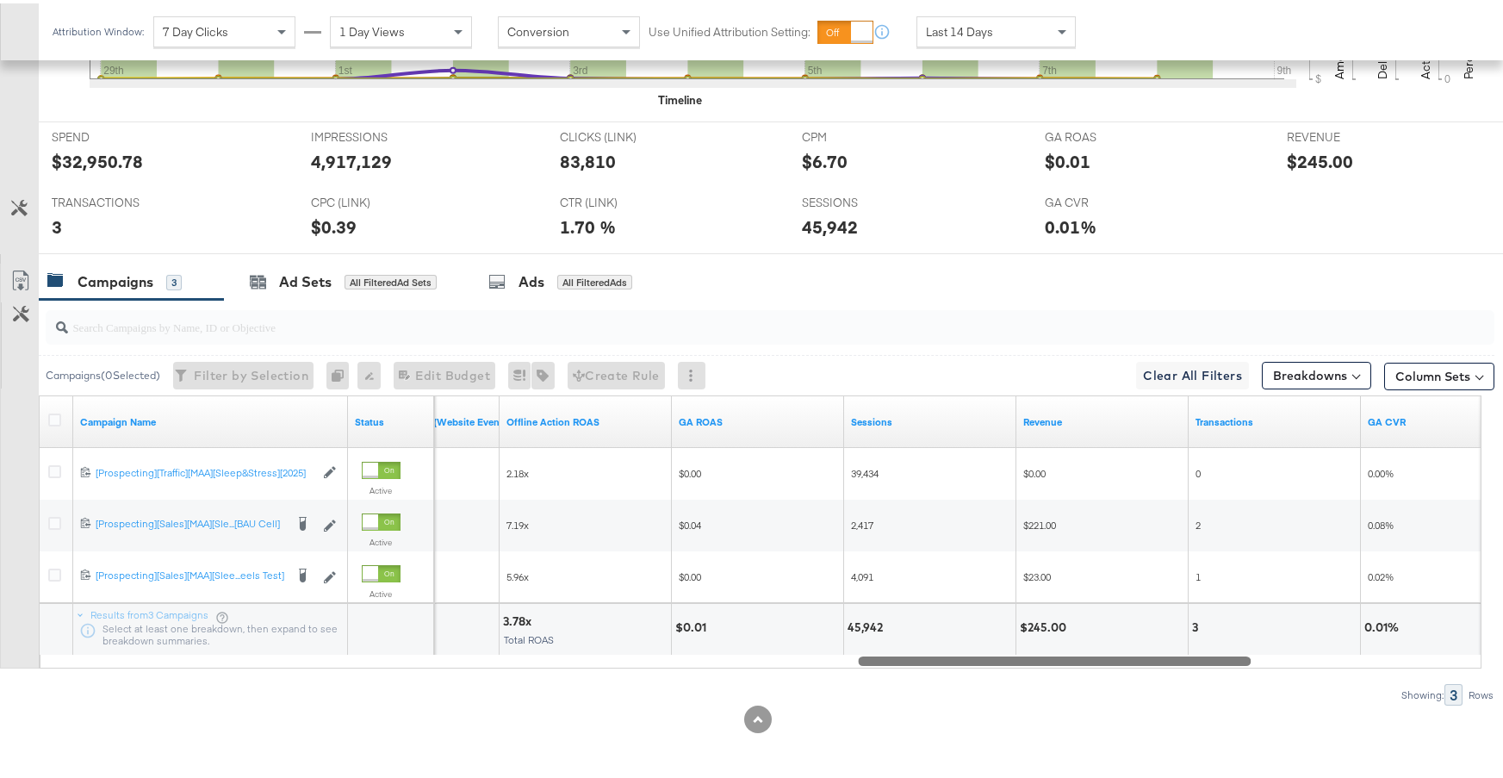
drag, startPoint x: 414, startPoint y: 659, endPoint x: 1229, endPoint y: 679, distance: 815.3
click at [1229, 679] on div "Campaigns ( 0 Selected) Filter by Selection Filter 0 campaigns 0 Rename 0 campa…" at bounding box center [747, 499] width 1495 height 406
